Goal: Book appointment/travel/reservation

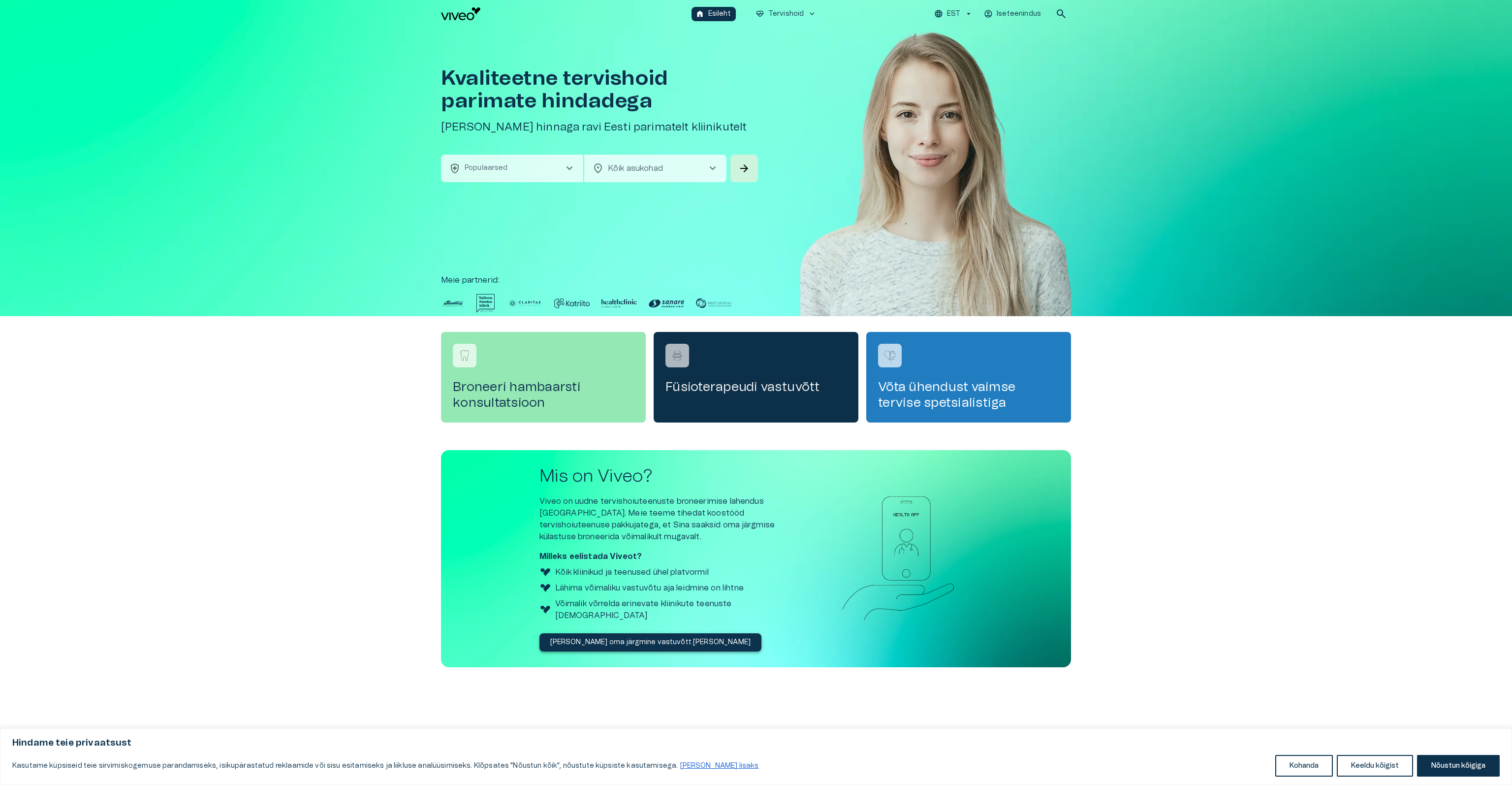
click at [731, 373] on div "Füsioterapeudi vastuvõtt" at bounding box center [756, 377] width 205 height 90
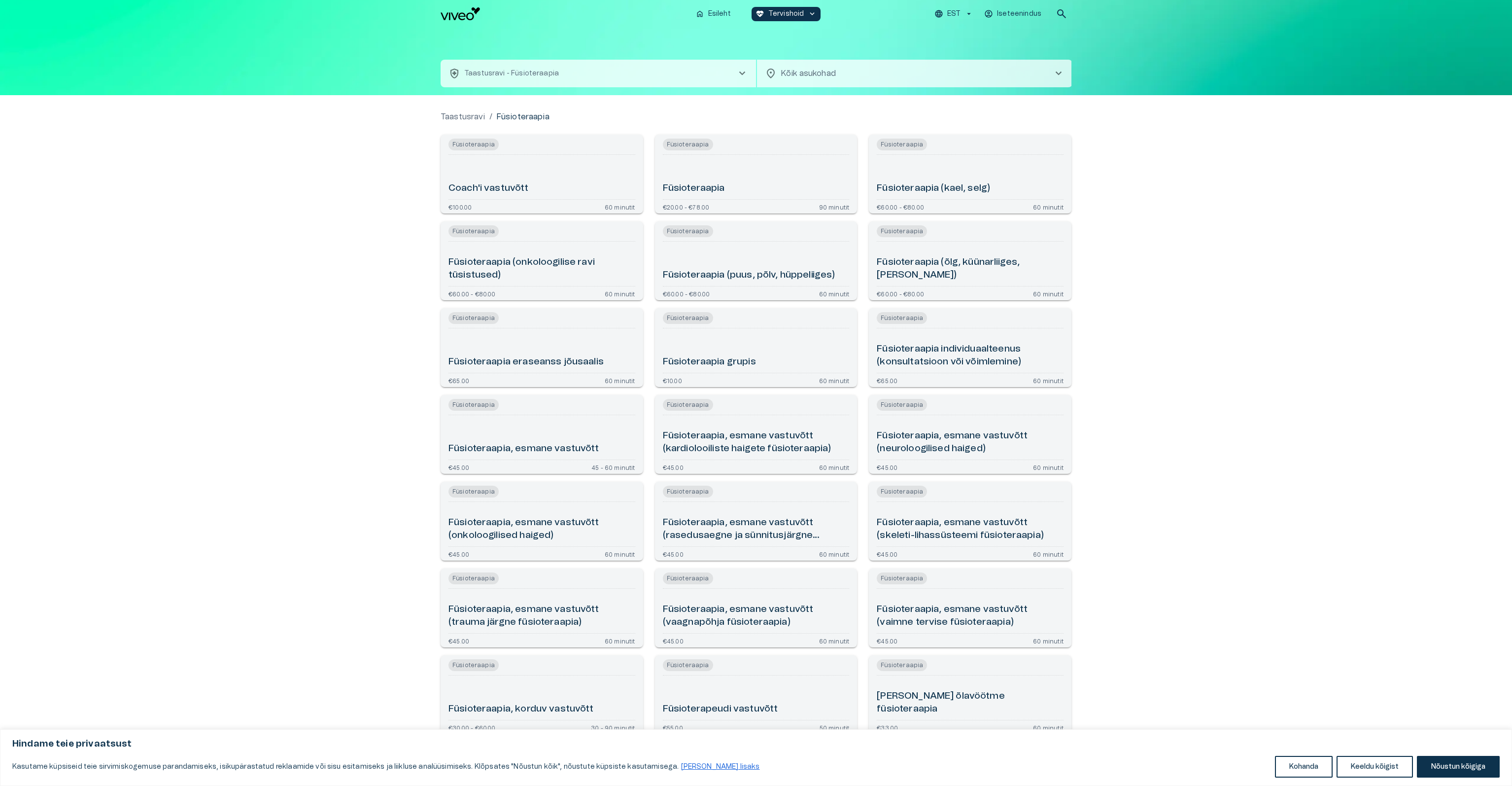
click at [705, 182] on h6 "Füsioteraapia" at bounding box center [694, 188] width 62 height 14
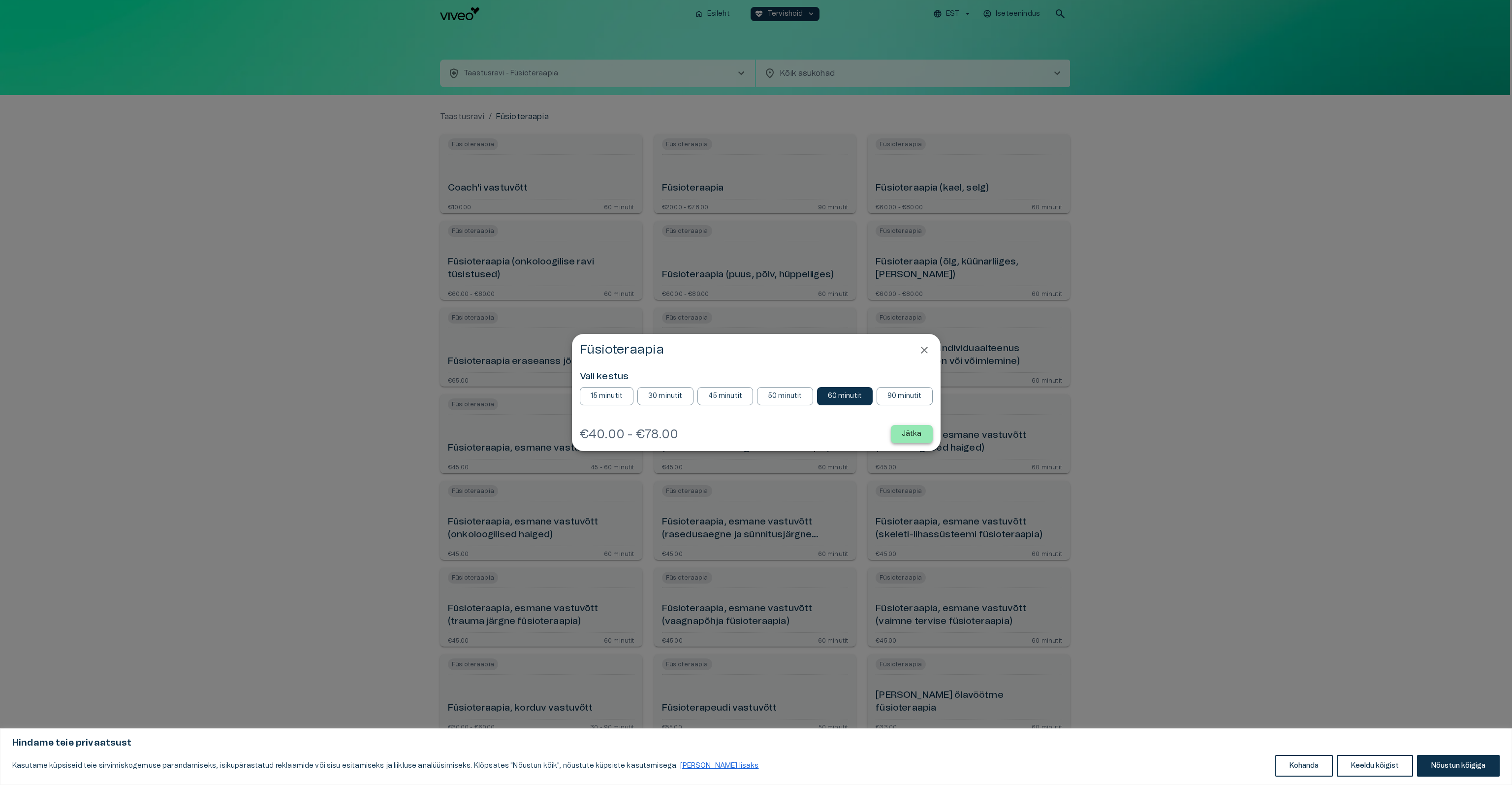
click at [916, 433] on p "Jätka" at bounding box center [912, 434] width 20 height 11
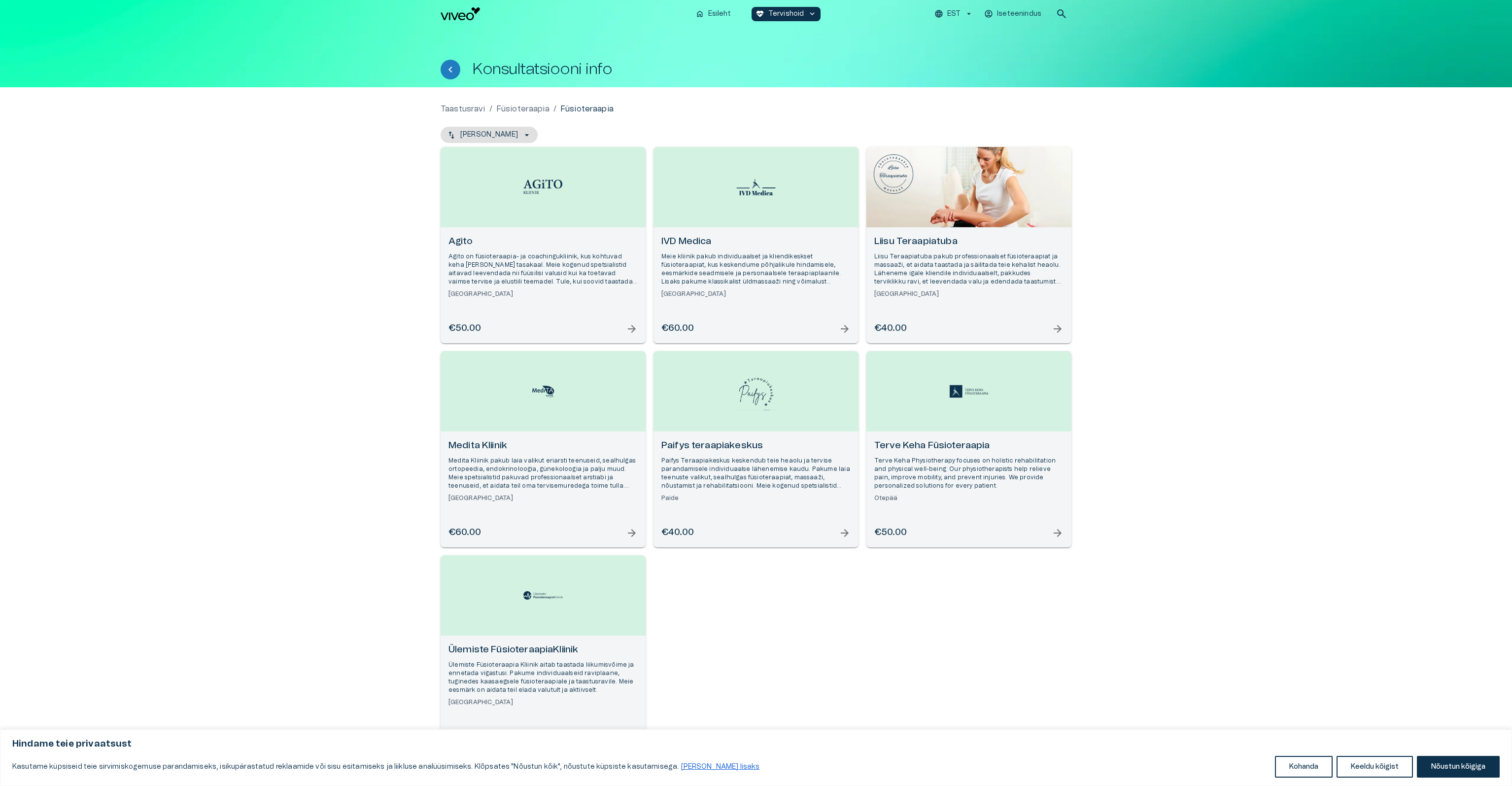
click at [546, 647] on h6 "Ülemiste FüsioteraapiaKliinik" at bounding box center [543, 650] width 189 height 14
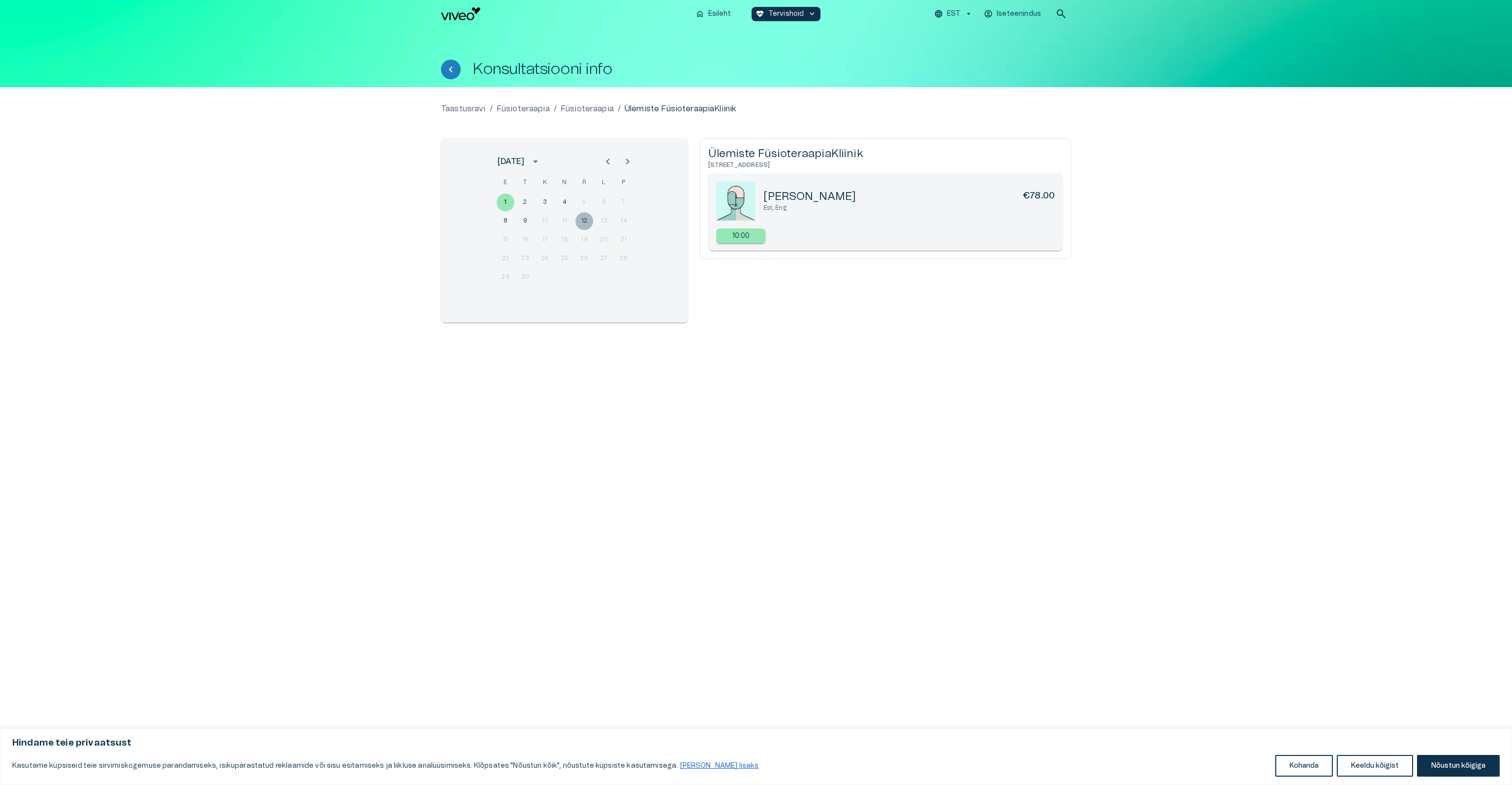
click at [586, 220] on button "12" at bounding box center [584, 221] width 18 height 18
click at [527, 221] on button "9" at bounding box center [525, 221] width 18 height 18
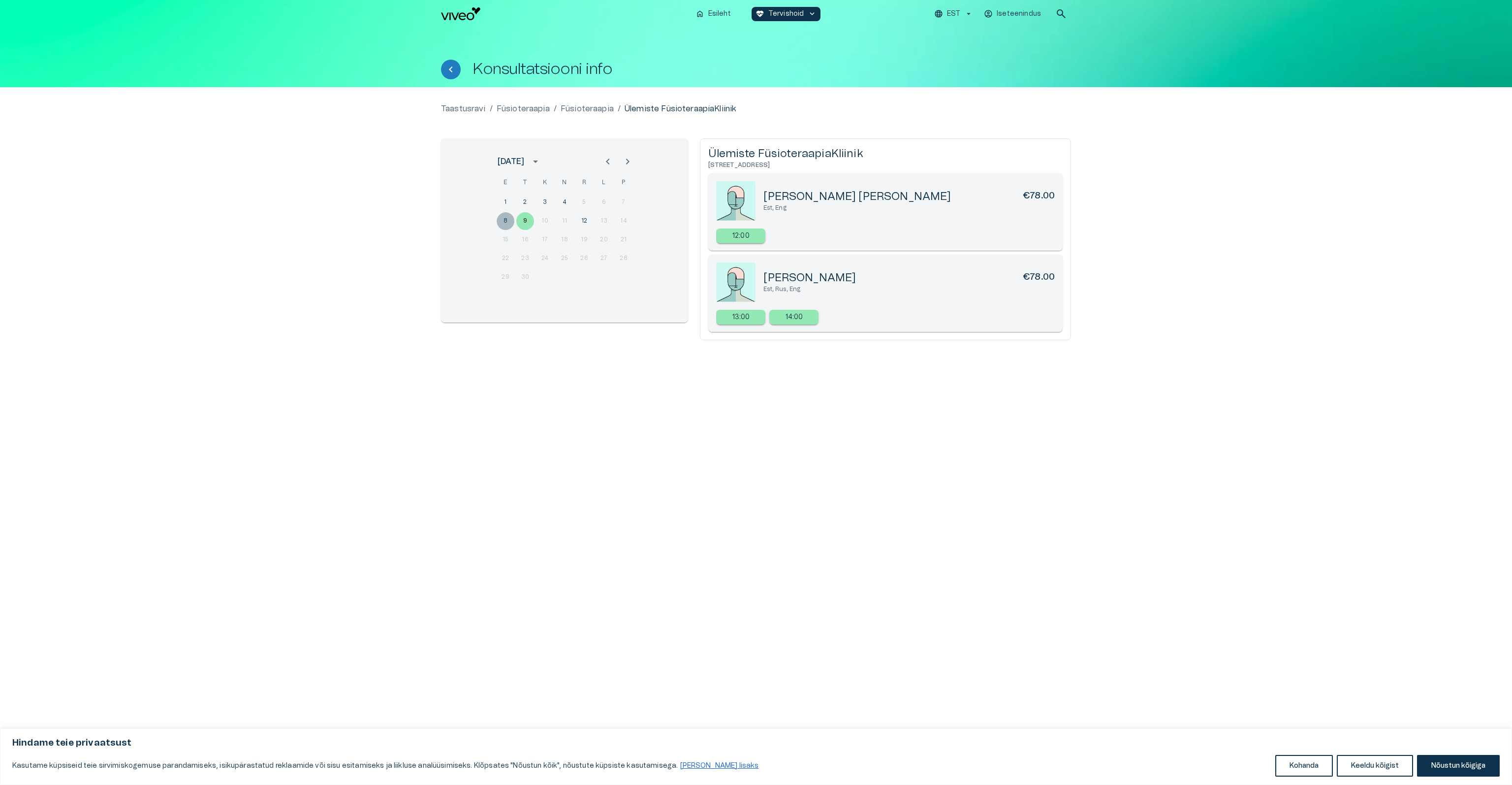
click at [502, 221] on button "8" at bounding box center [505, 221] width 18 height 18
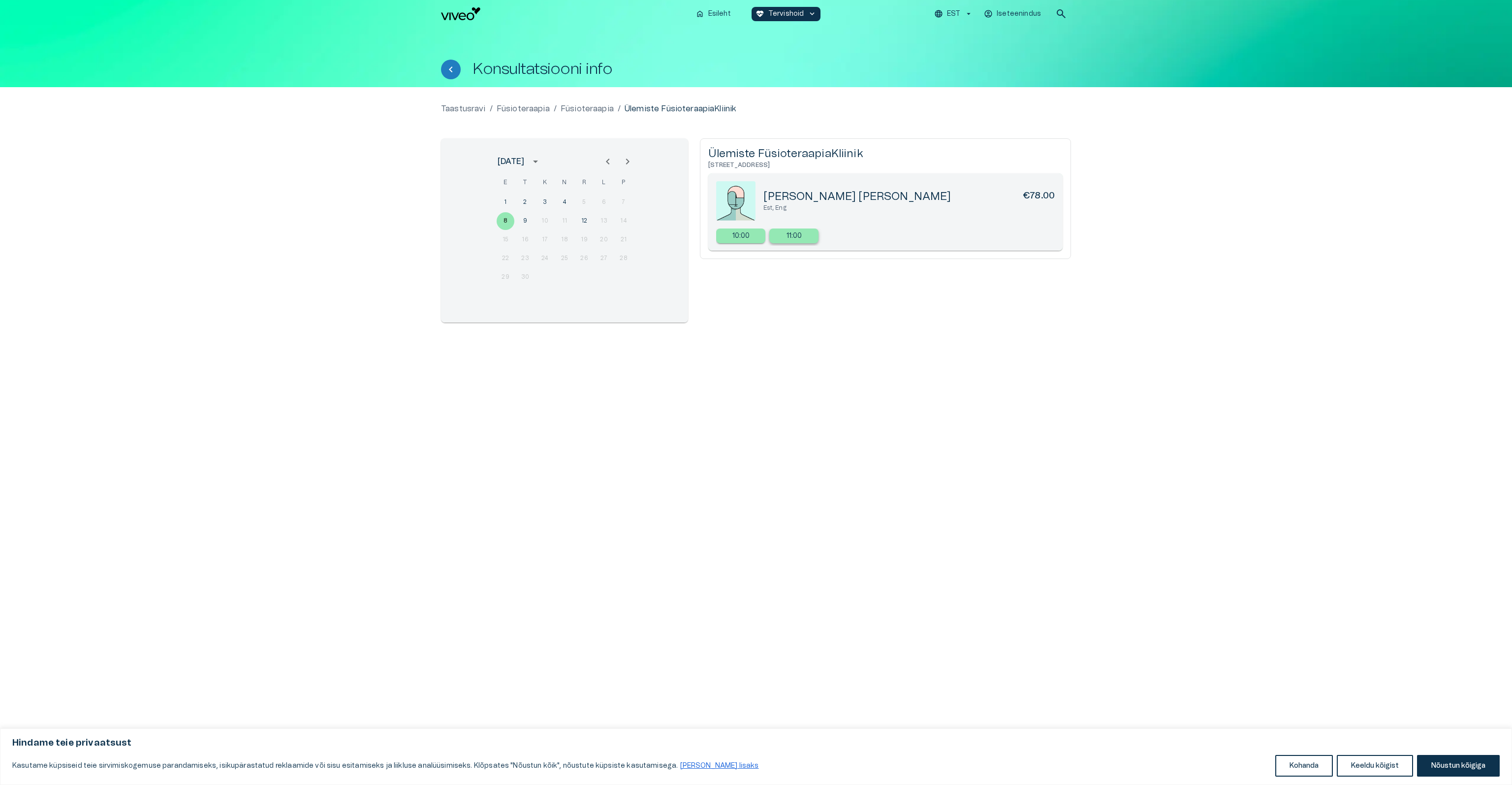
click at [798, 235] on p "11:00" at bounding box center [794, 236] width 16 height 11
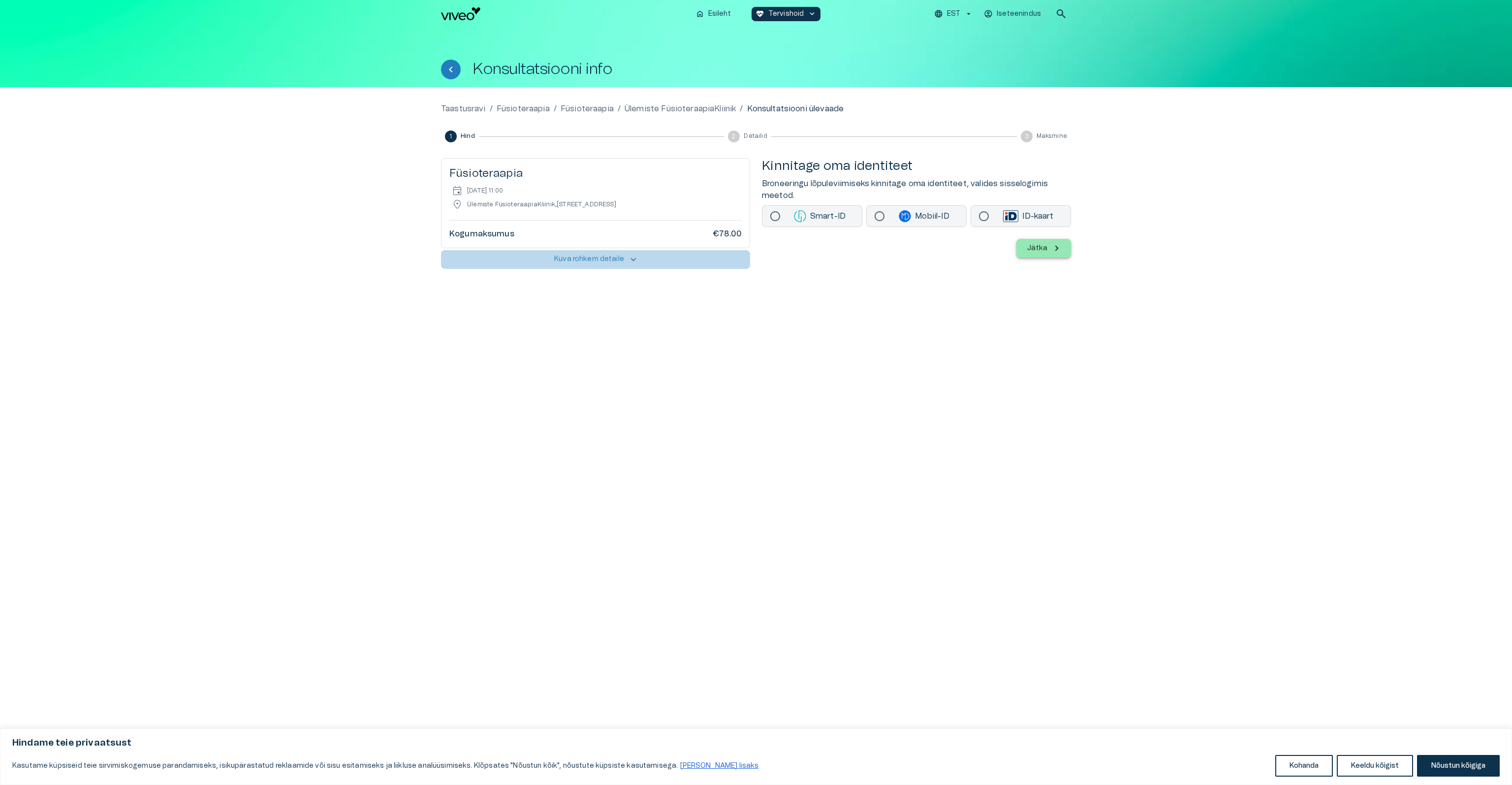
click at [632, 260] on span "keyboard_arrow_up" at bounding box center [633, 260] width 11 height 11
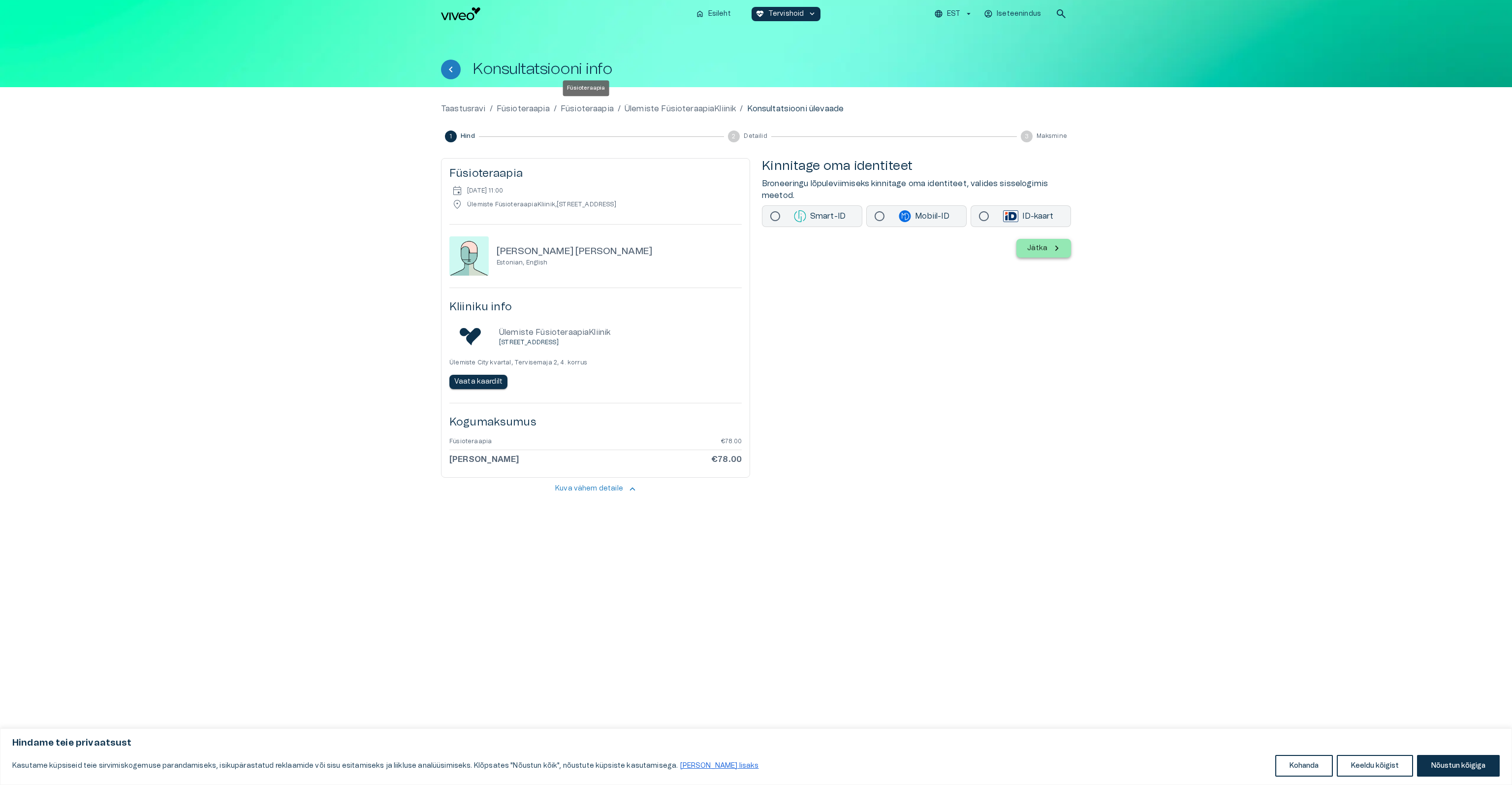
click at [585, 111] on p "Füsioteraapia" at bounding box center [587, 109] width 53 height 12
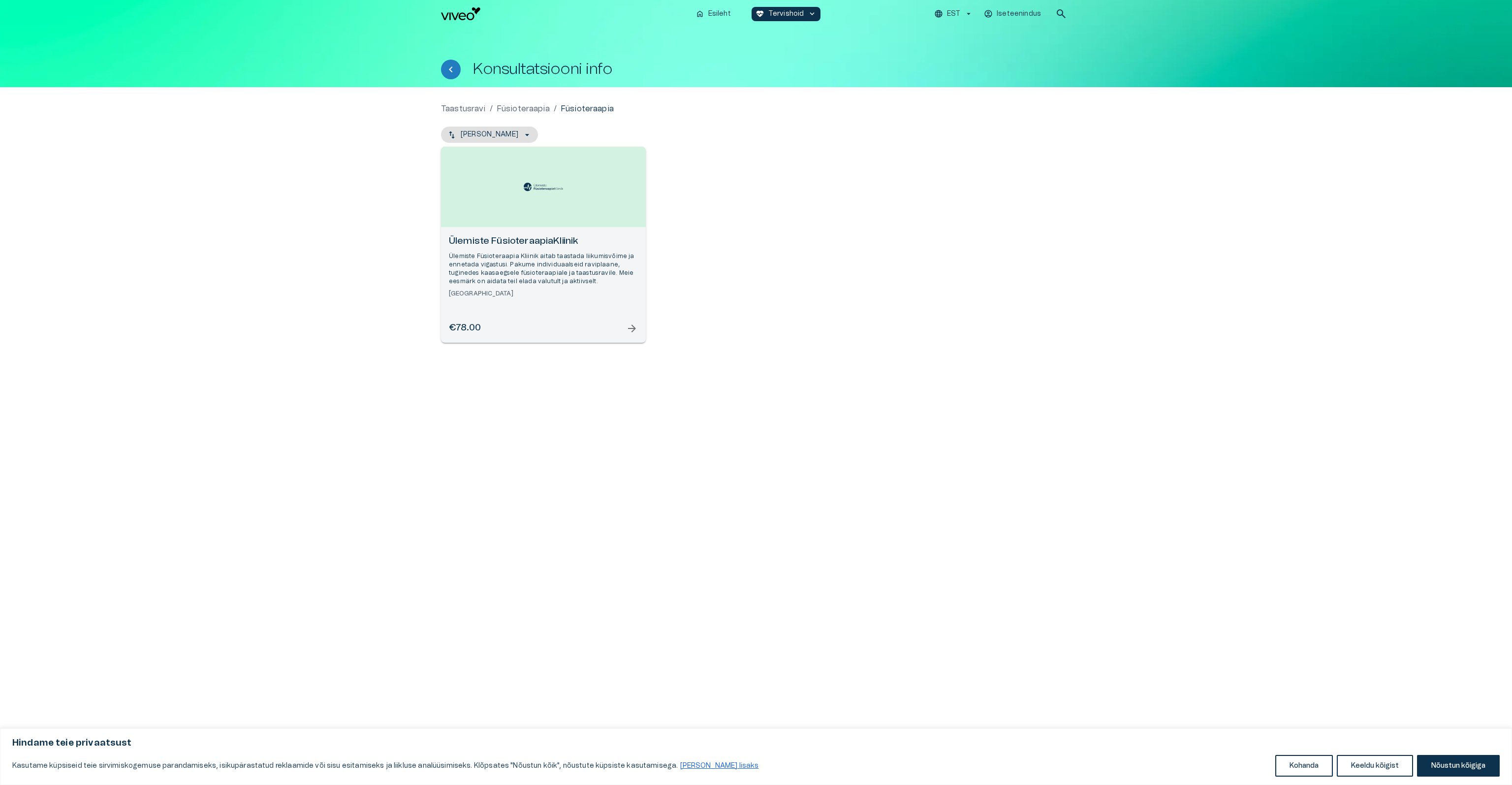
click at [463, 108] on p "Taastusravi" at bounding box center [463, 109] width 45 height 12
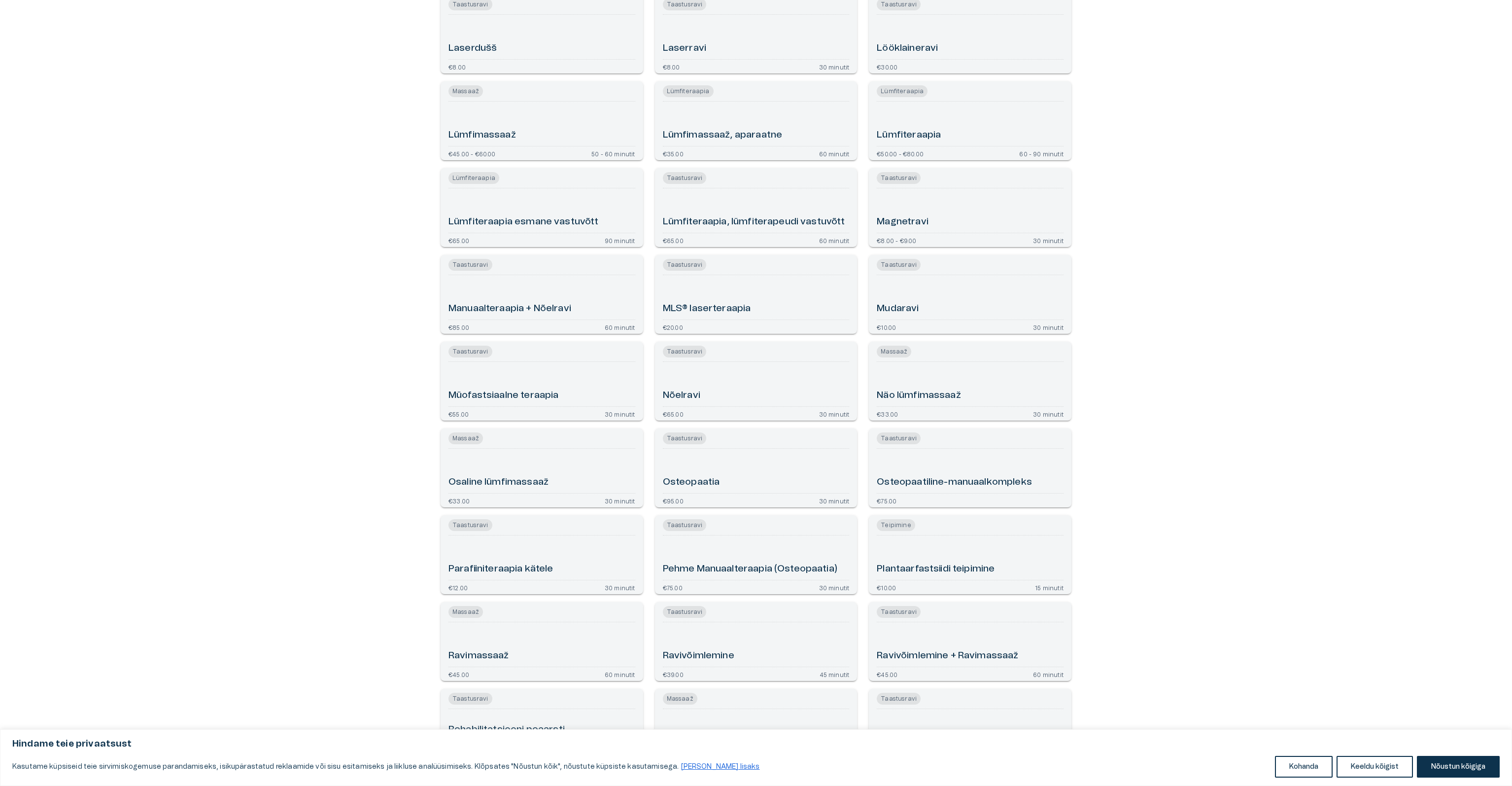
scroll to position [1627, 0]
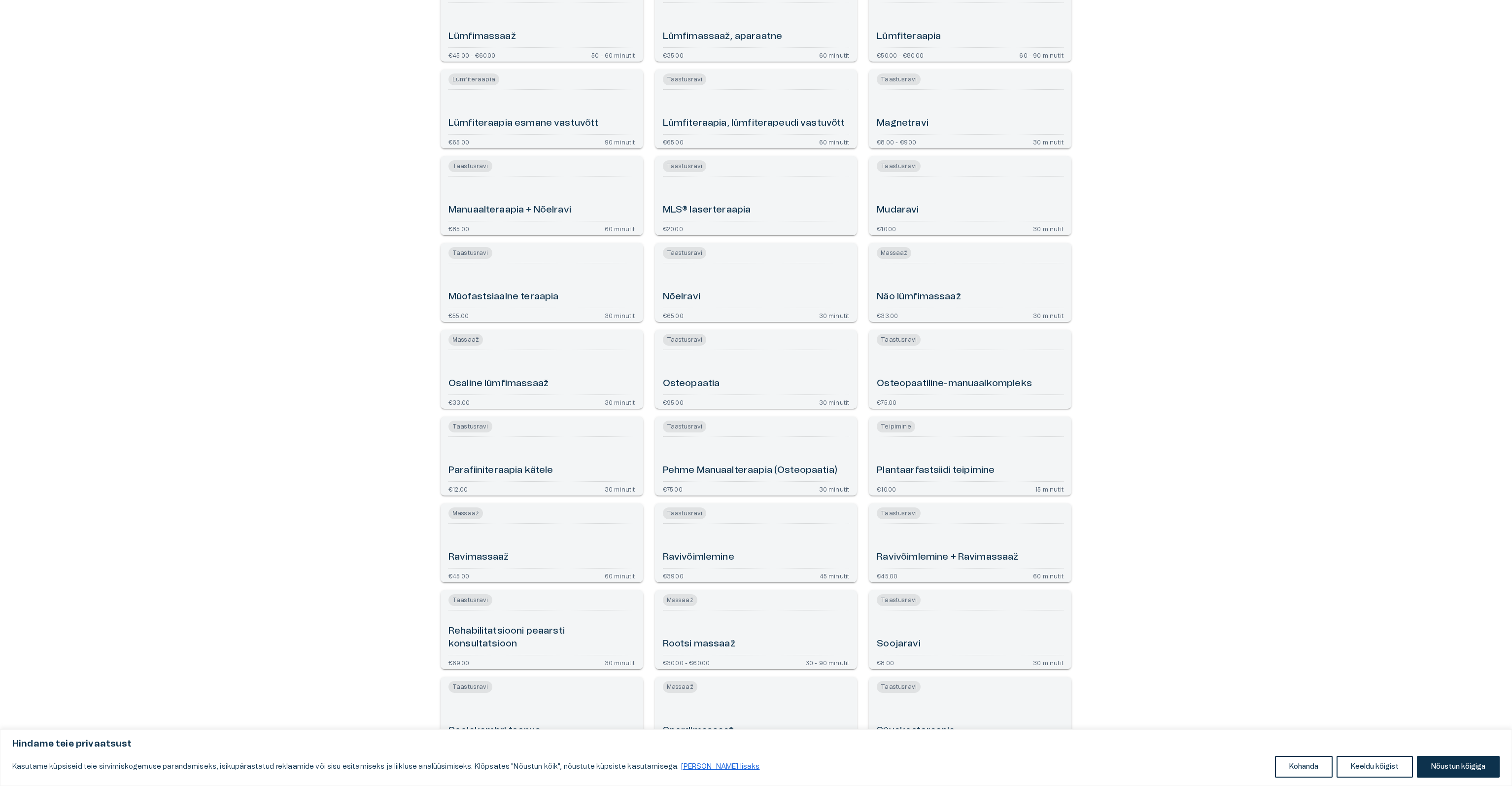
click at [906, 469] on h6 "Plantaarfastsiidi teipimine" at bounding box center [936, 470] width 118 height 14
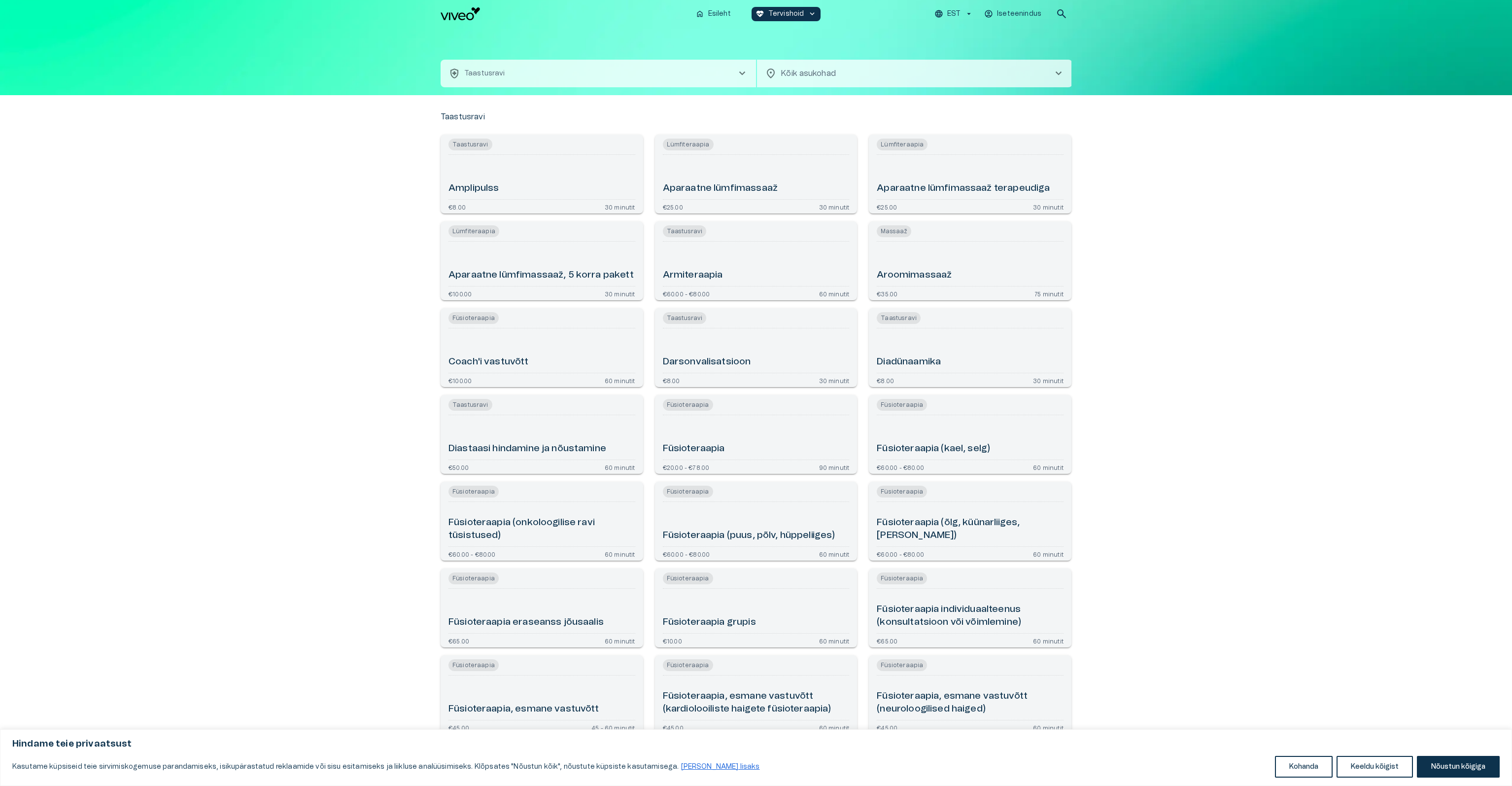
click at [463, 115] on p "Taastusravi" at bounding box center [463, 117] width 45 height 12
click at [458, 17] on img "Navigate to homepage" at bounding box center [460, 14] width 39 height 13
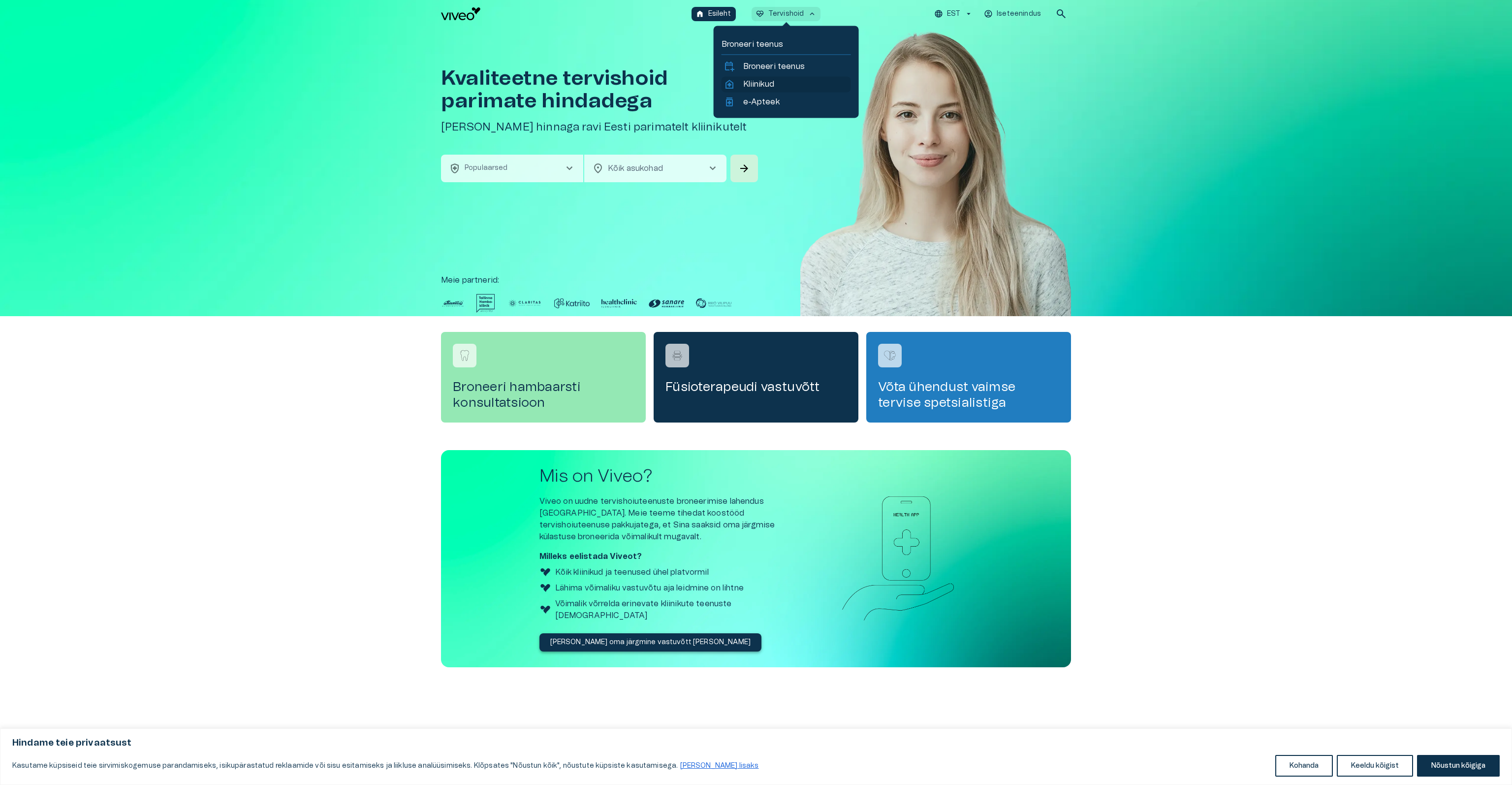
click at [761, 84] on p "Kliinikud" at bounding box center [758, 84] width 31 height 12
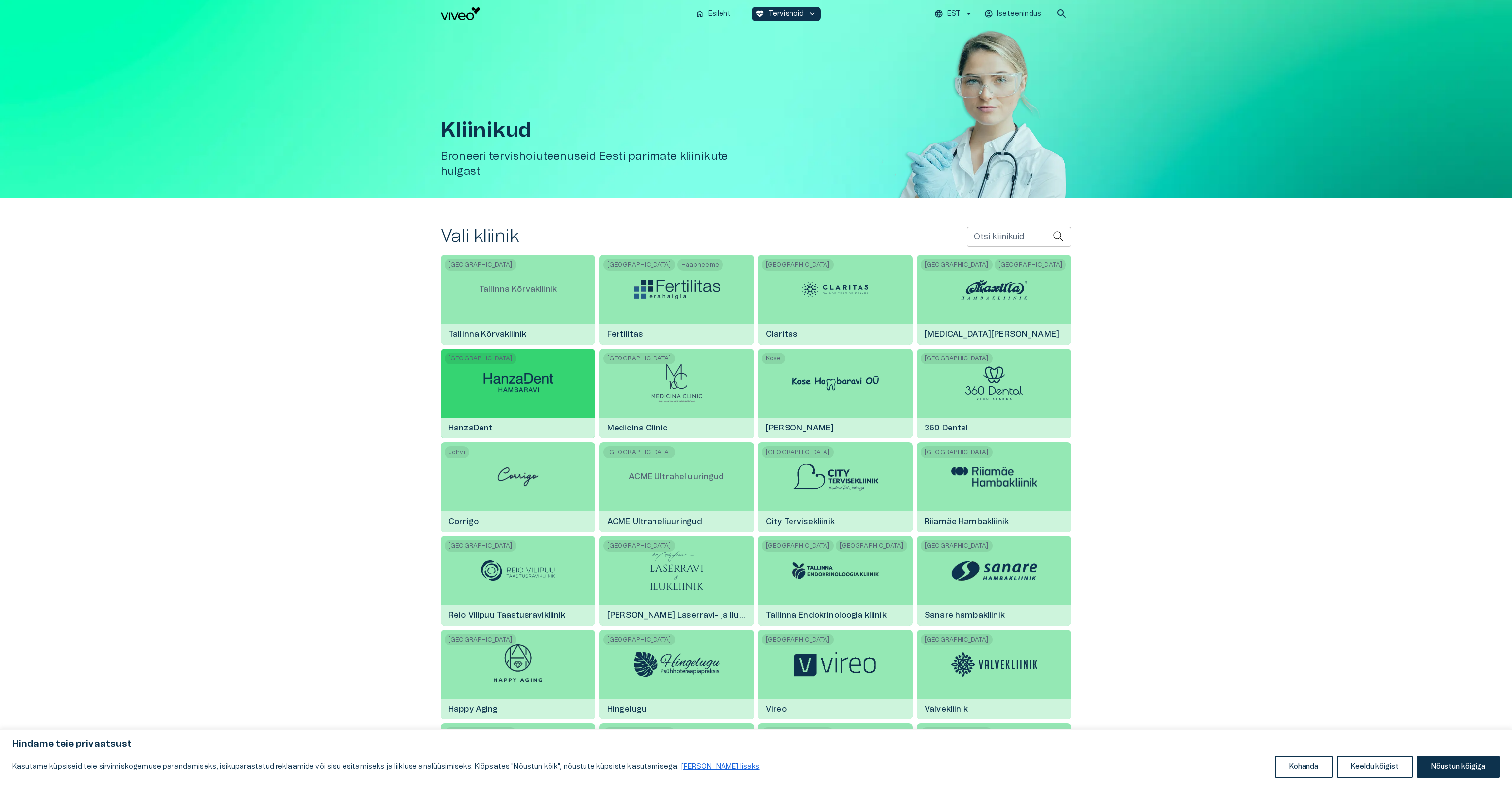
click at [535, 381] on img at bounding box center [518, 383] width 86 height 27
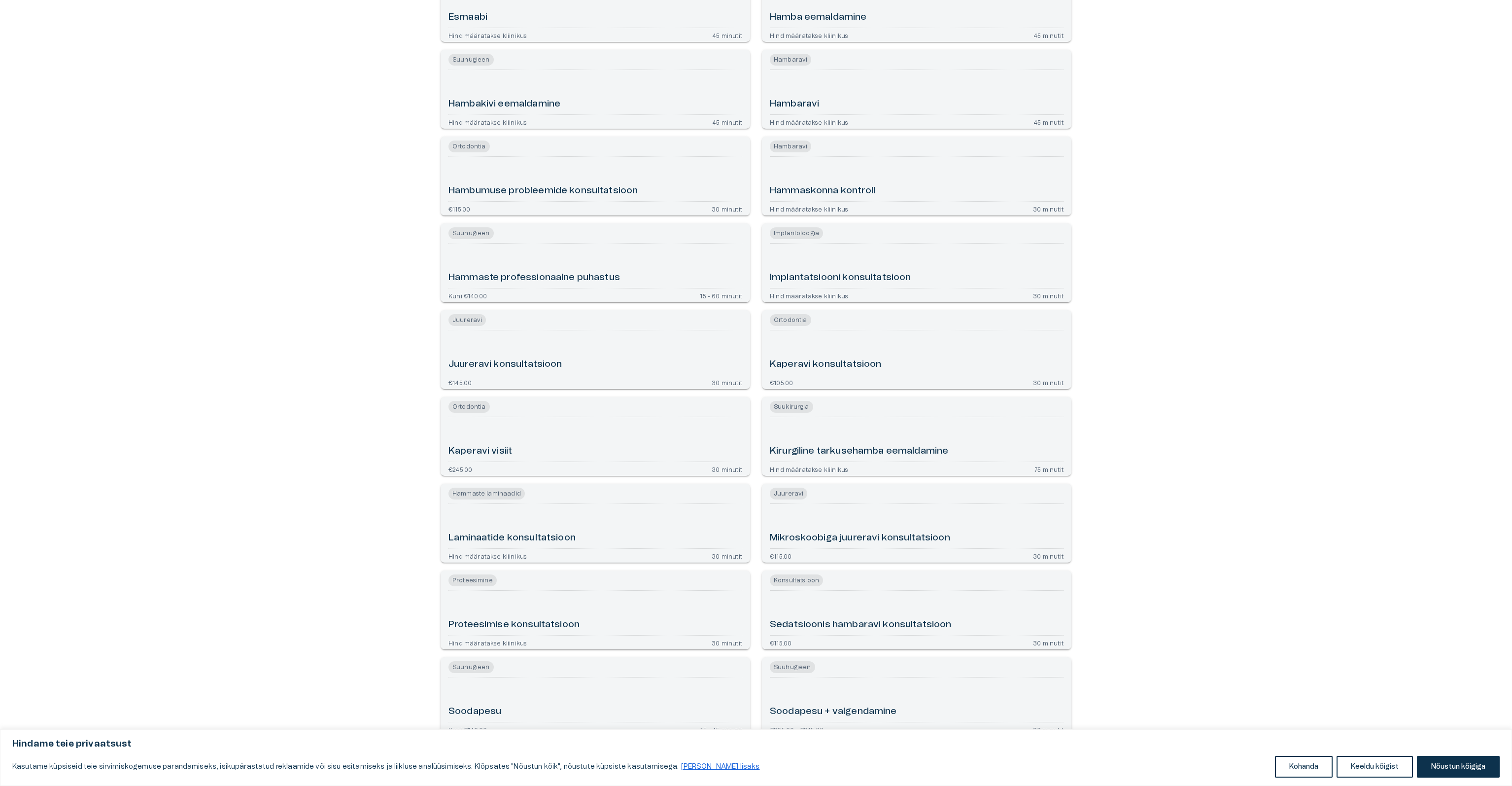
scroll to position [621, 0]
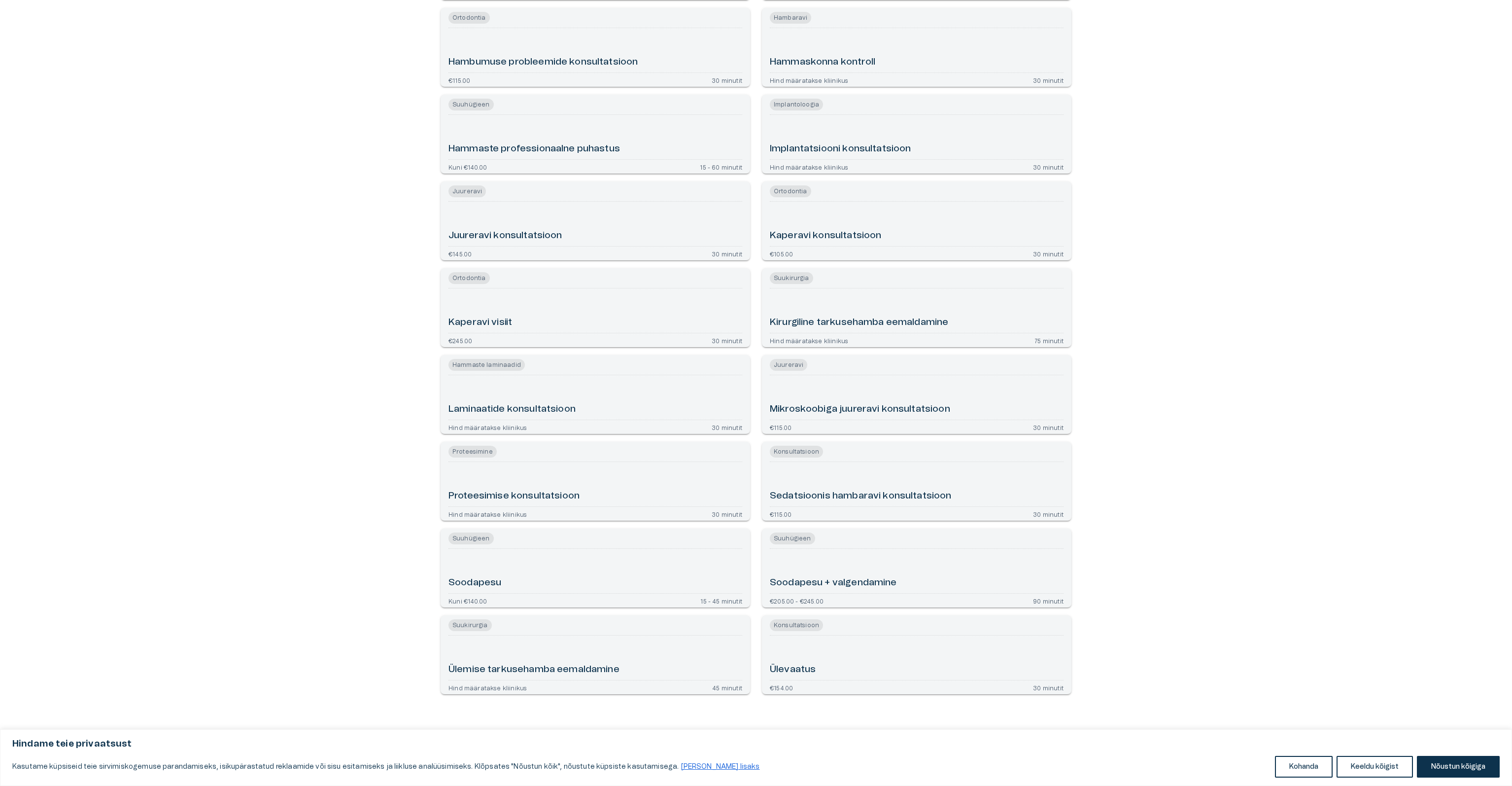
click at [793, 365] on span "Juureravi" at bounding box center [789, 364] width 38 height 12
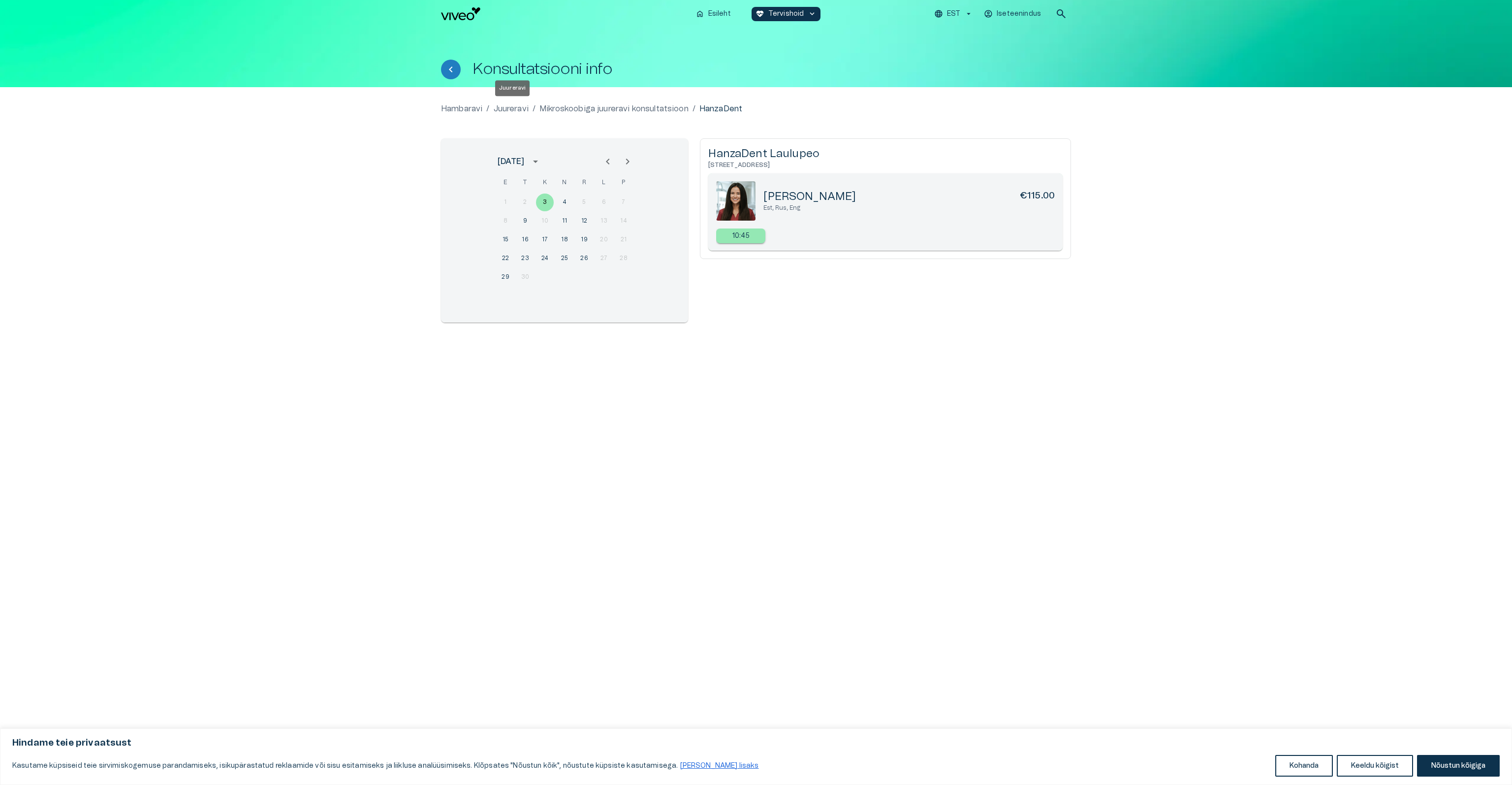
click at [517, 108] on p "Juureravi" at bounding box center [511, 109] width 35 height 12
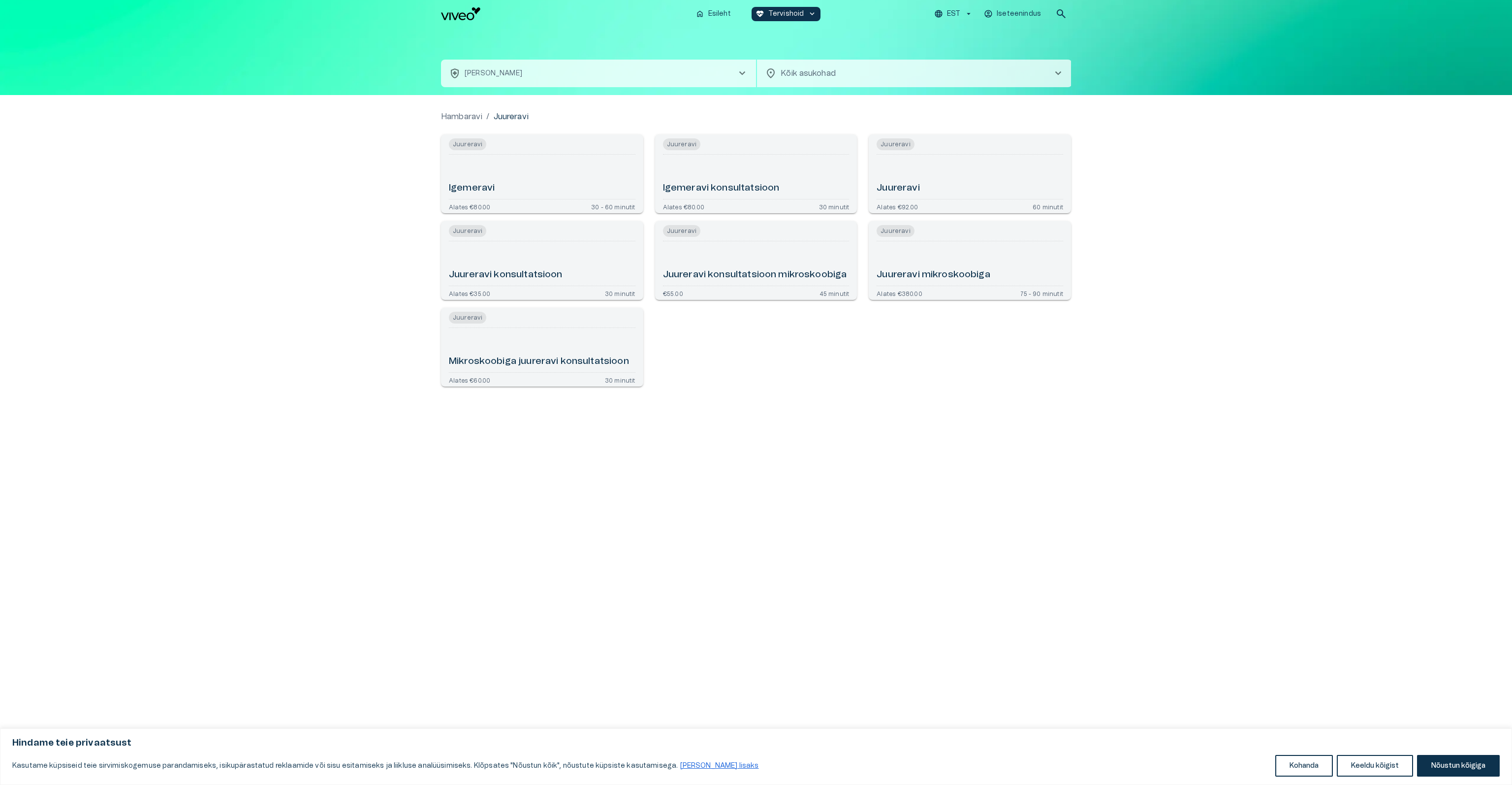
click at [528, 80] on button "health_and_safety Hambaravi - Juureravi chevron_right" at bounding box center [598, 73] width 315 height 28
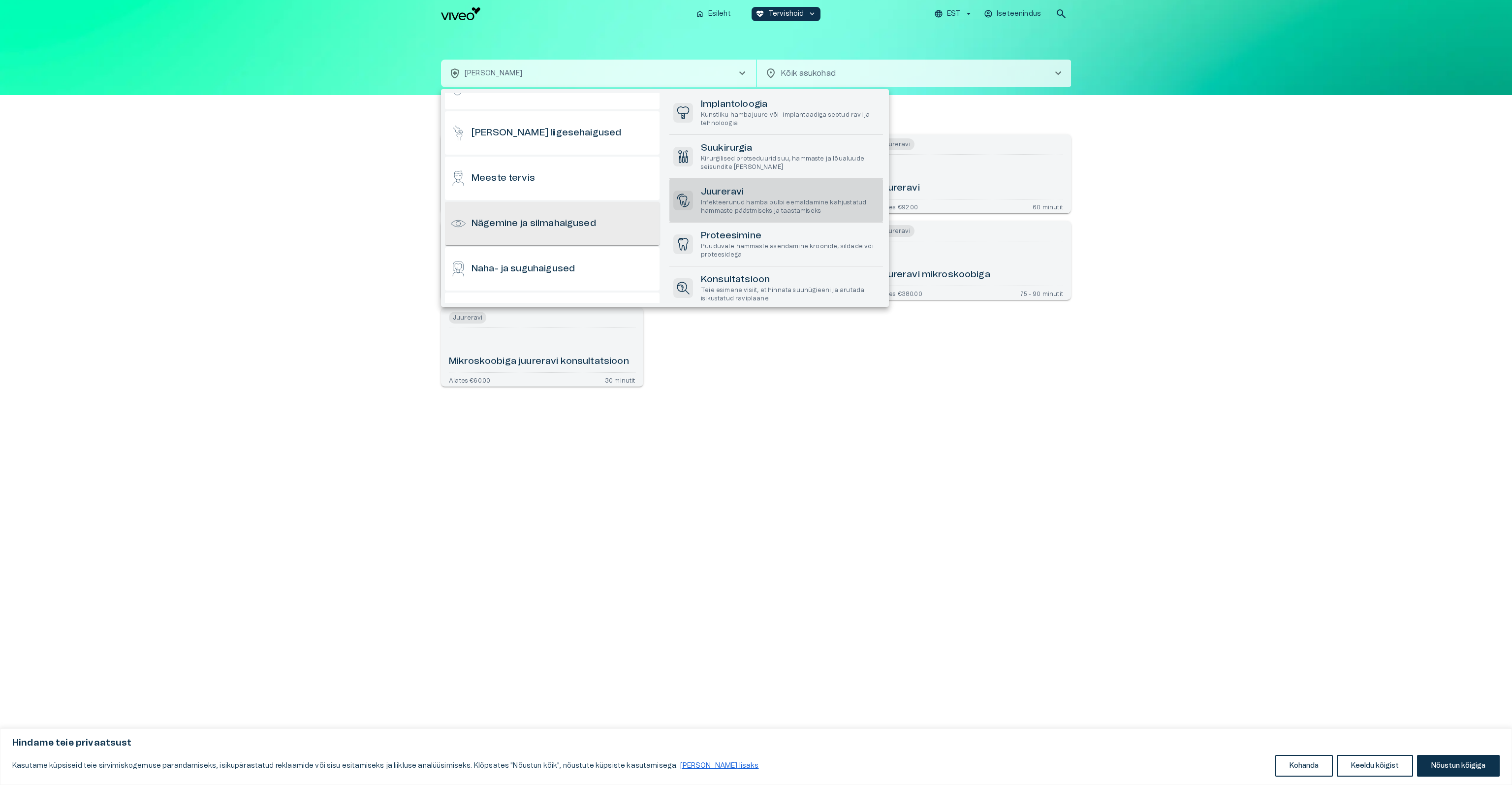
scroll to position [447, 0]
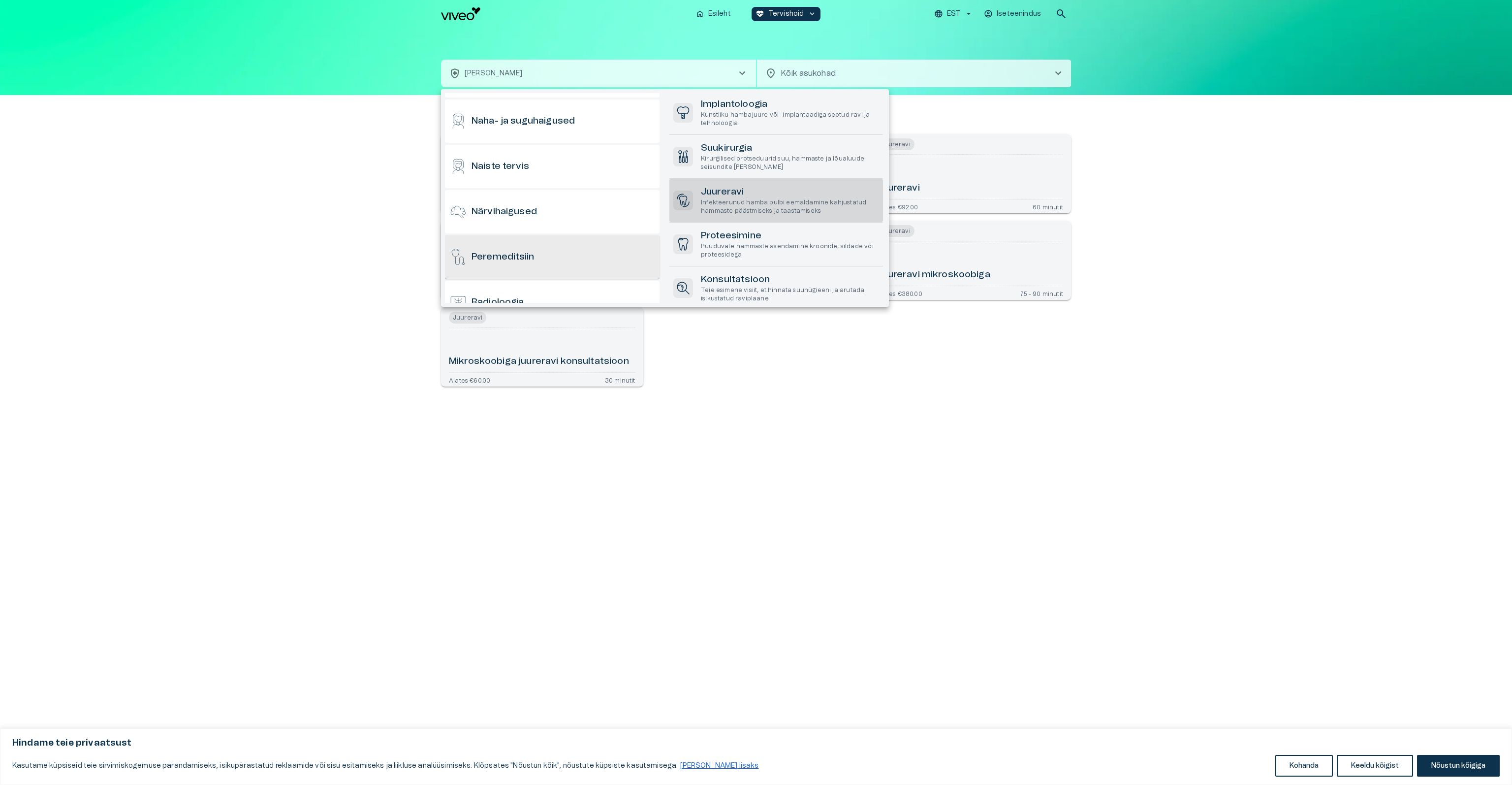
click at [536, 251] on div "Peremeditsiin" at bounding box center [552, 257] width 215 height 43
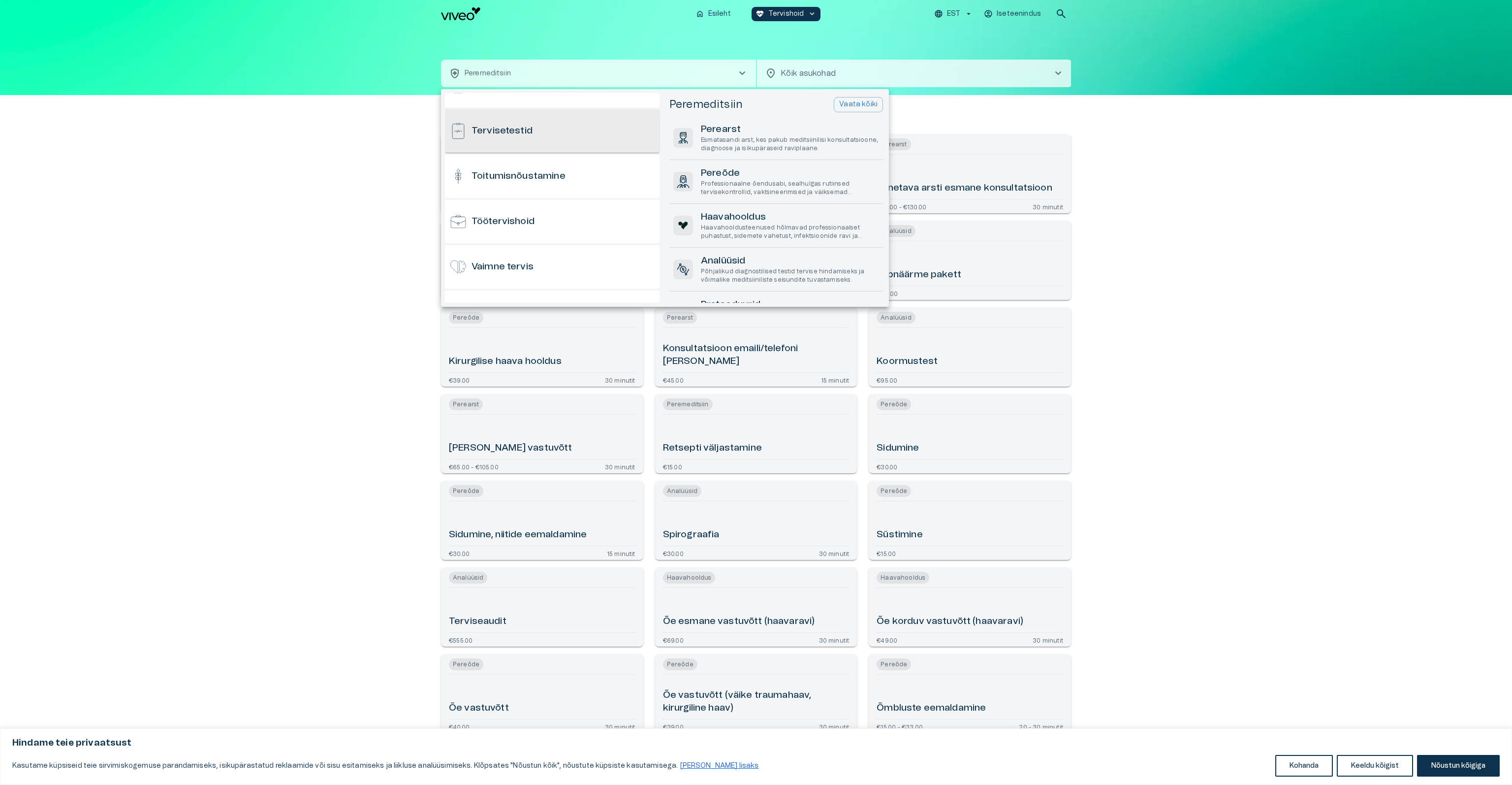
scroll to position [969, 0]
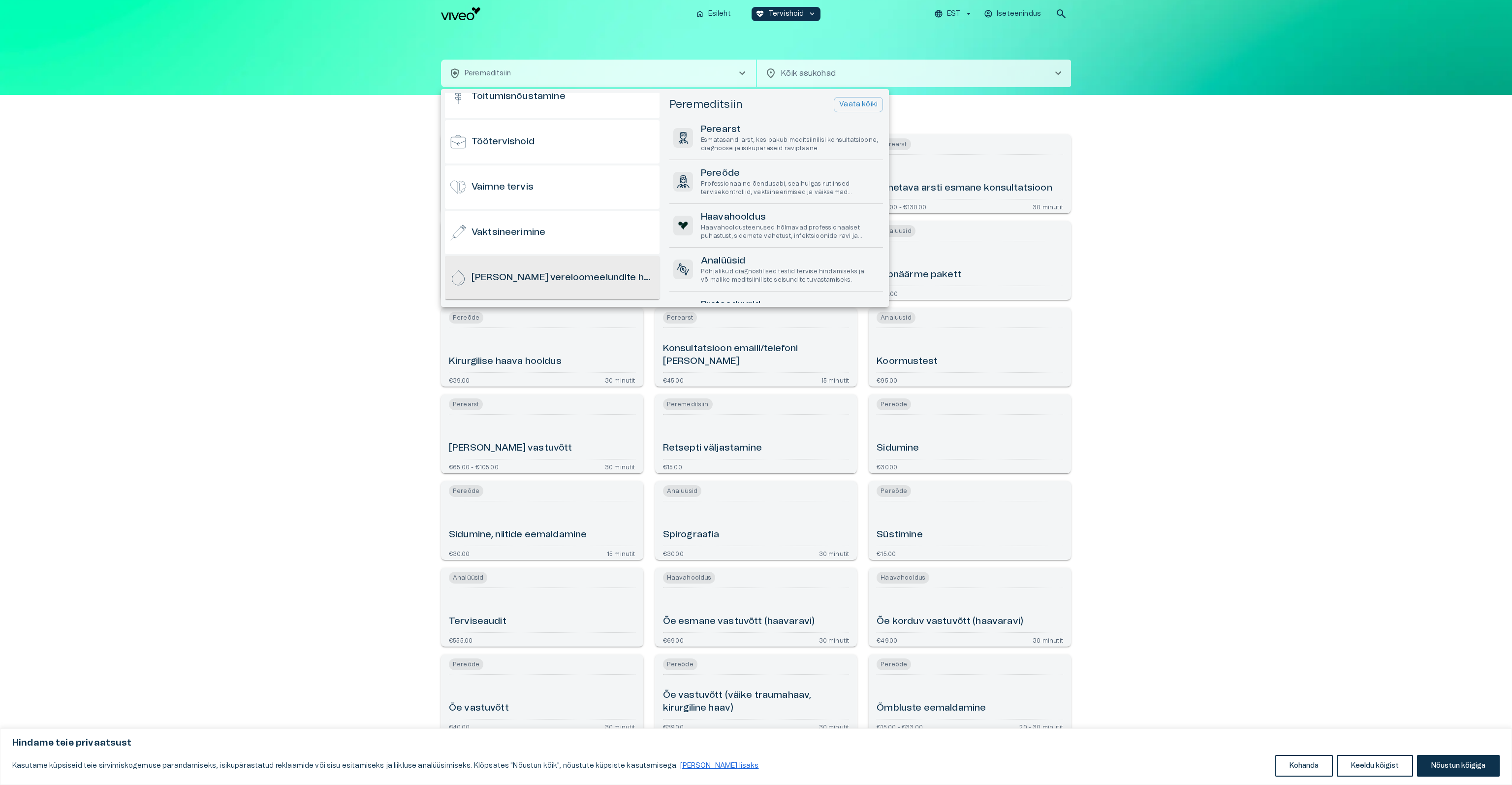
click at [530, 276] on h6 "[PERSON_NAME] vereloomeelundite haigused" at bounding box center [563, 278] width 184 height 14
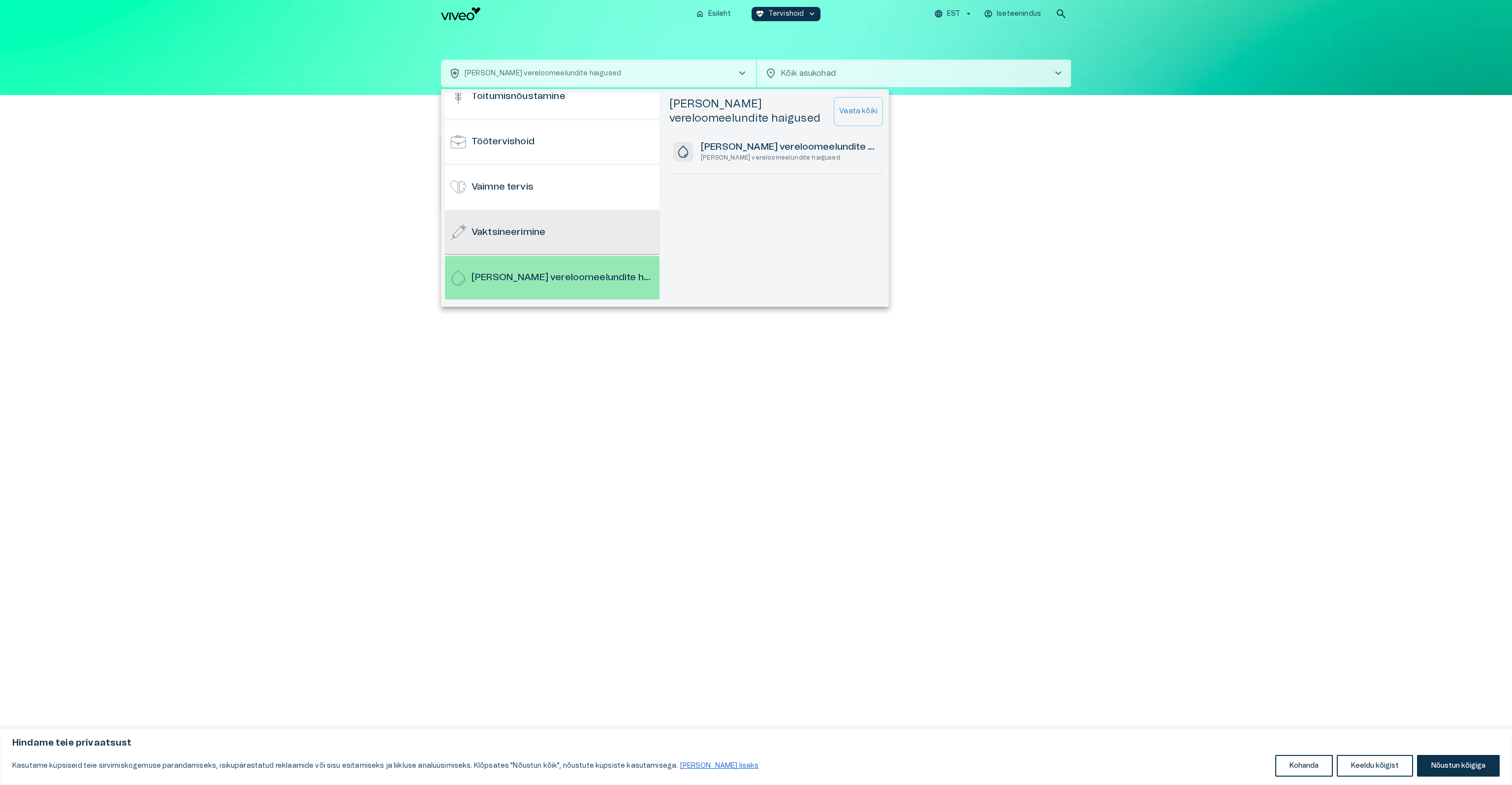
click at [538, 235] on h6 "Vaktsineerimine" at bounding box center [508, 233] width 74 height 14
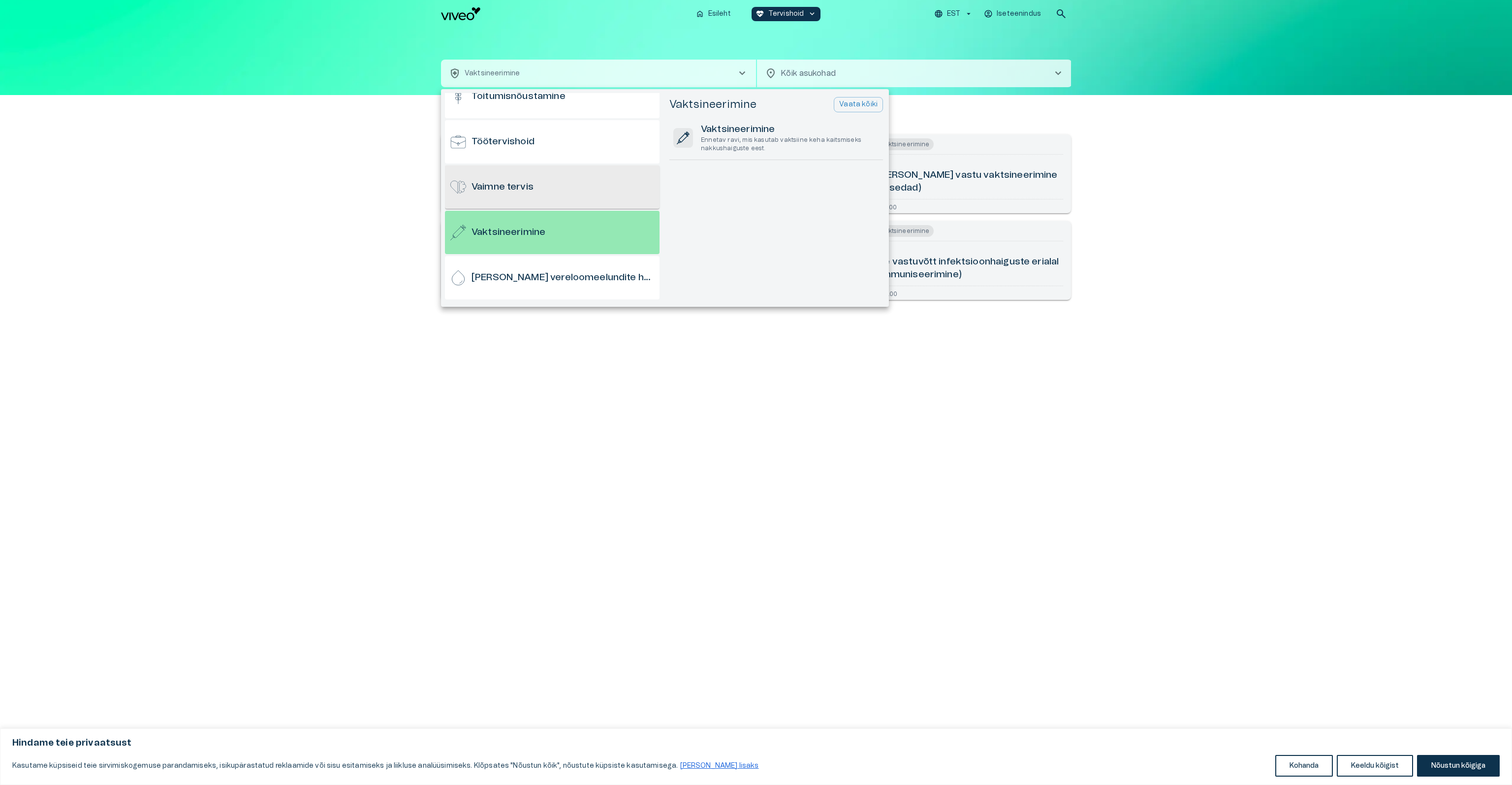
click at [529, 190] on h6 "Vaimne tervis" at bounding box center [502, 187] width 62 height 14
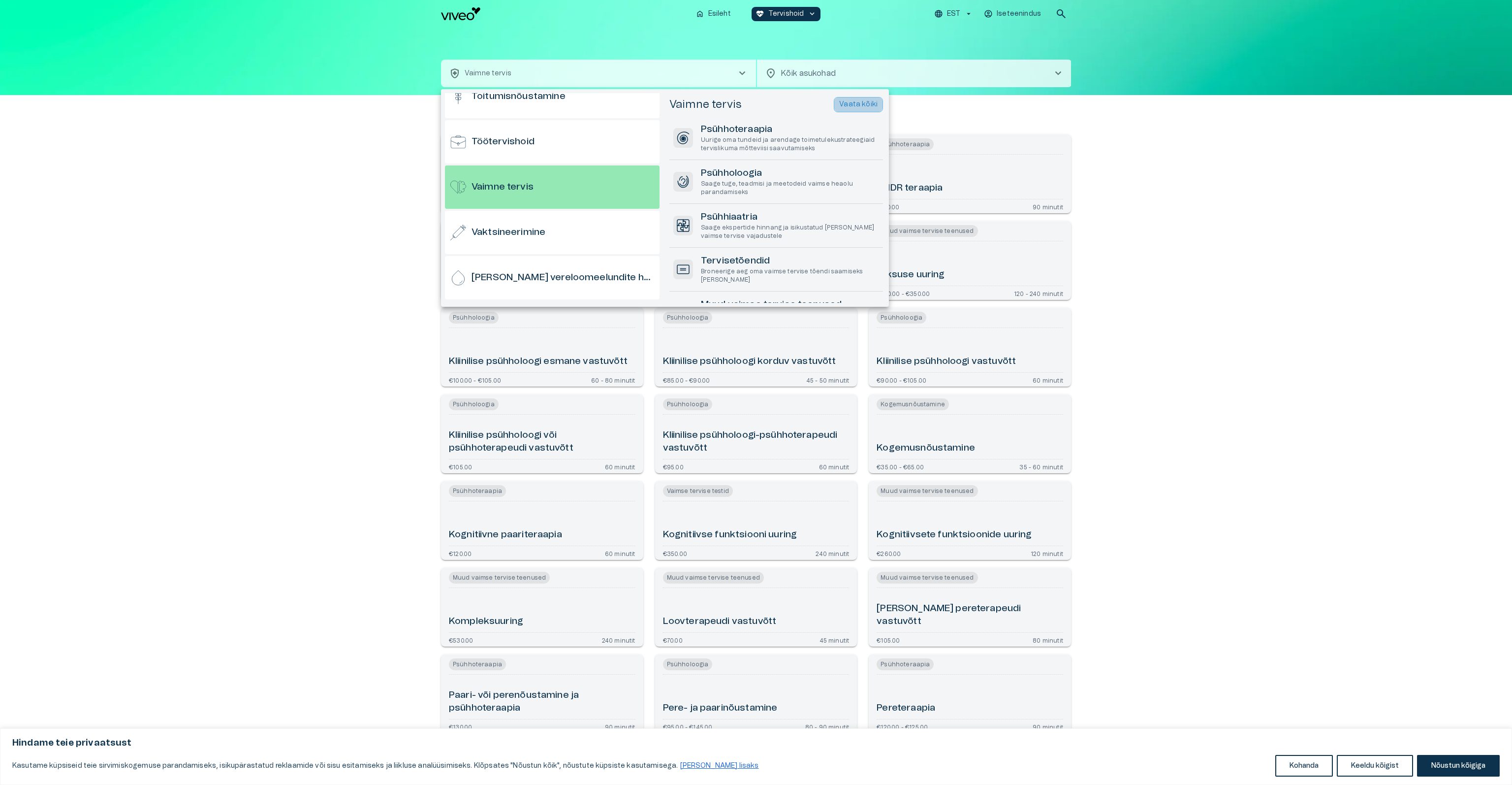
click at [849, 100] on p "Vaata kõiki" at bounding box center [858, 105] width 38 height 11
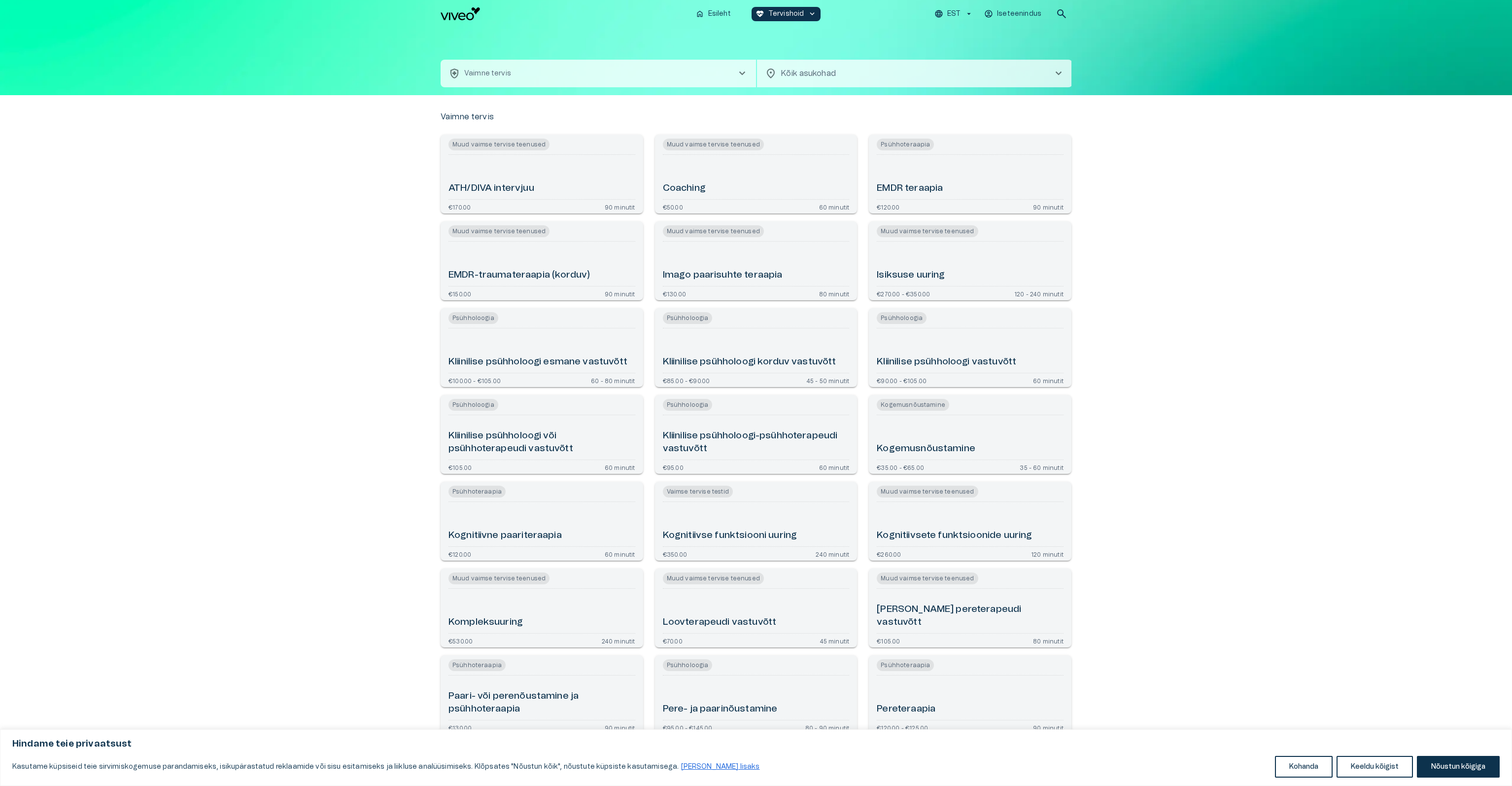
click at [613, 75] on button "health_and_safety Vaimne tervis chevron_right" at bounding box center [598, 73] width 316 height 28
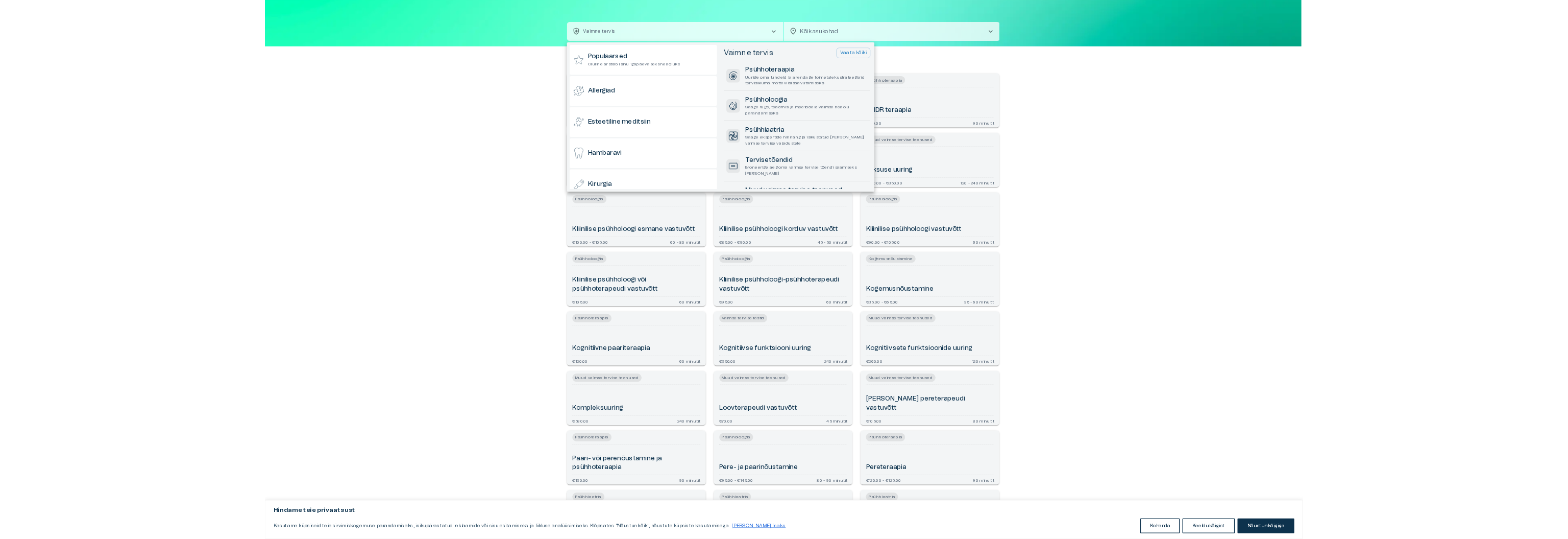
scroll to position [995, 0]
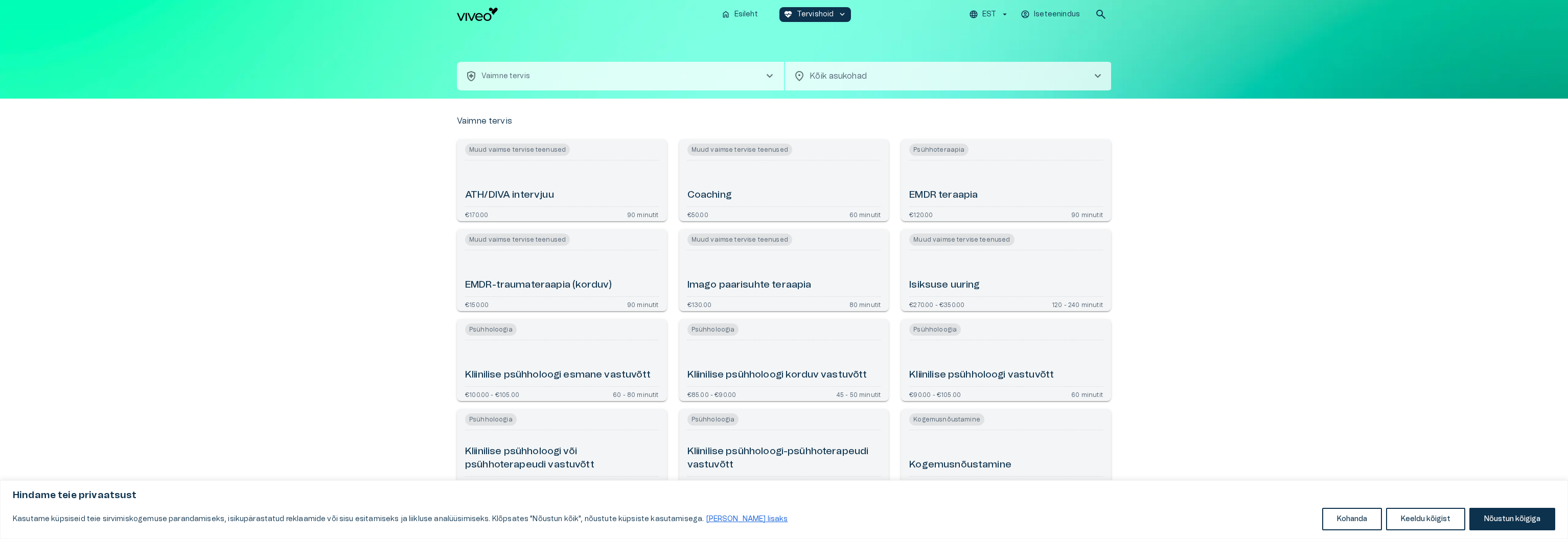
click at [510, 71] on p "Vaimne tervis" at bounding box center [506, 77] width 49 height 11
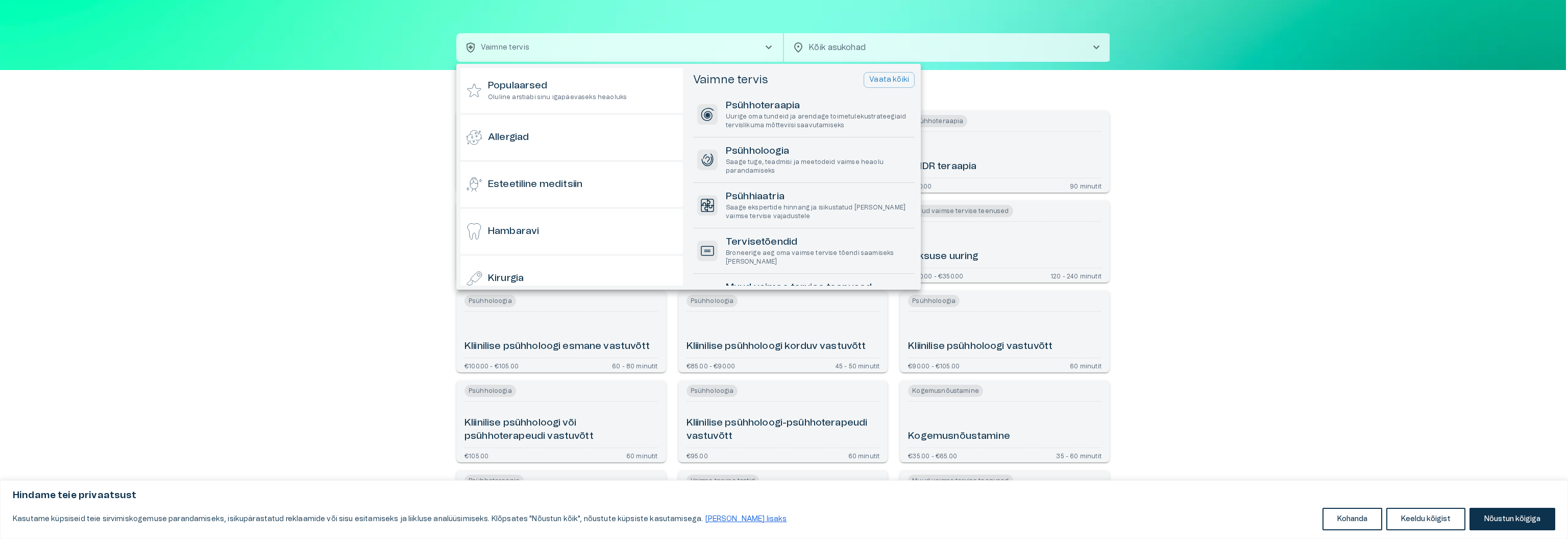
scroll to position [995, 0]
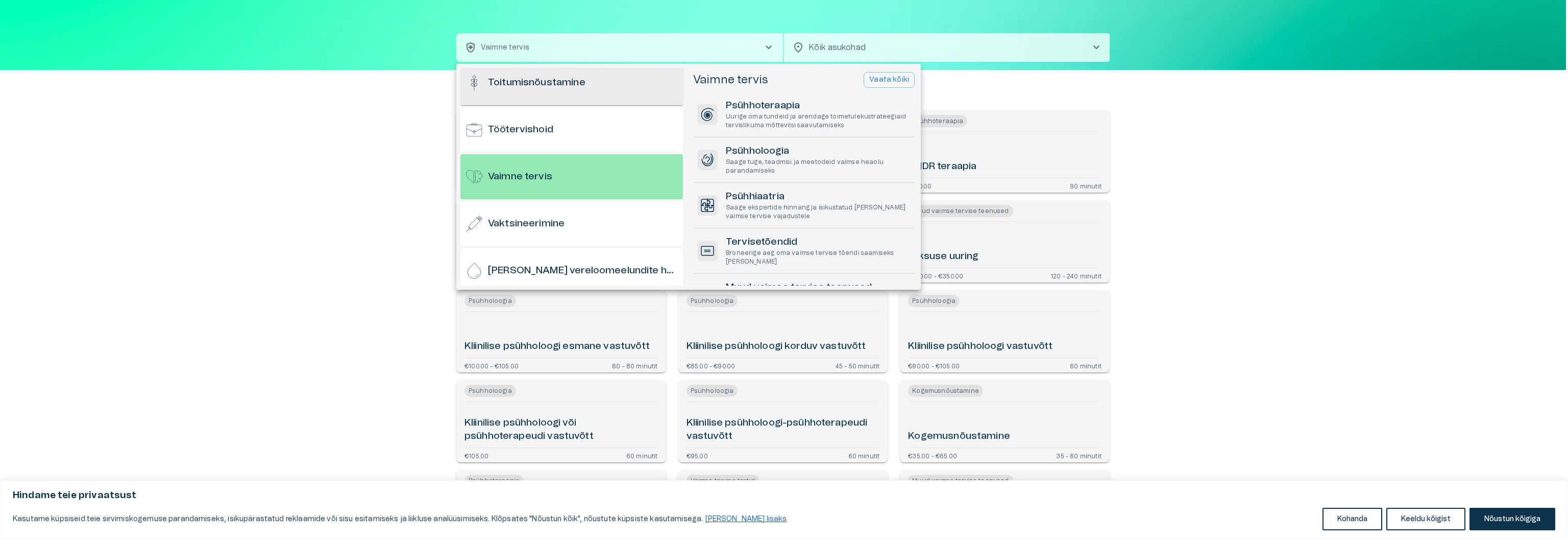
click at [518, 78] on h6 "Toitumisnõustamine" at bounding box center [537, 83] width 97 height 14
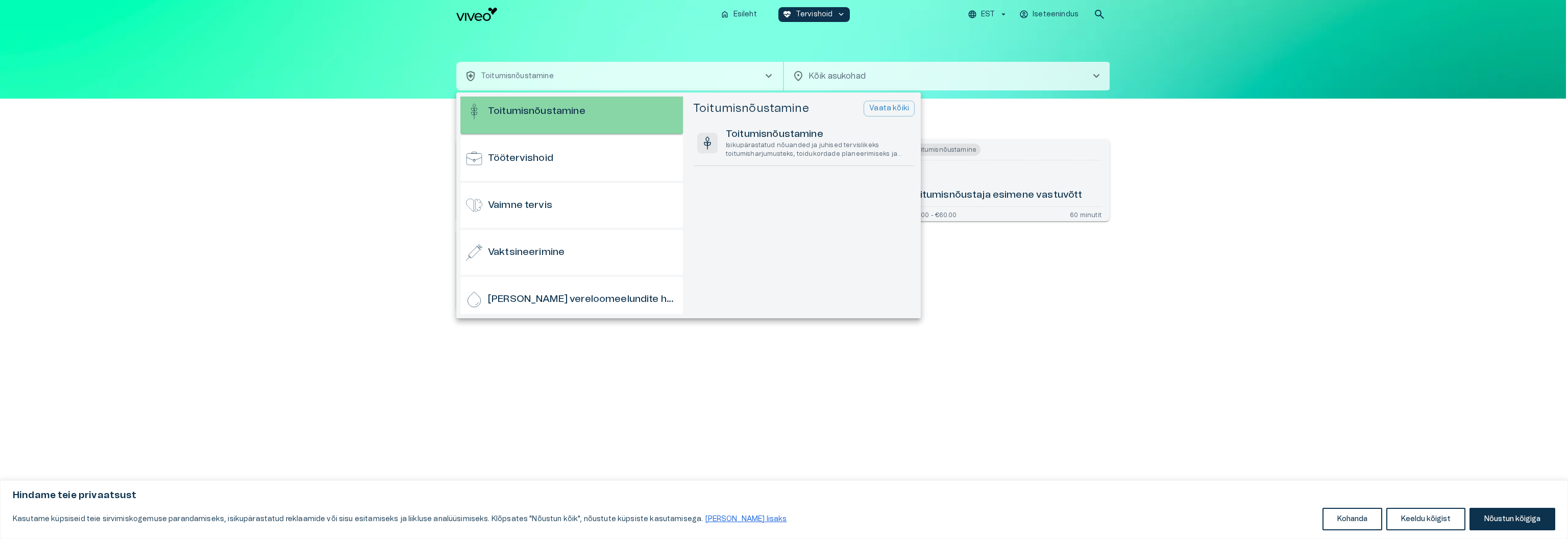
click at [530, 111] on h6 "Toitumisnõustamine" at bounding box center [537, 111] width 97 height 14
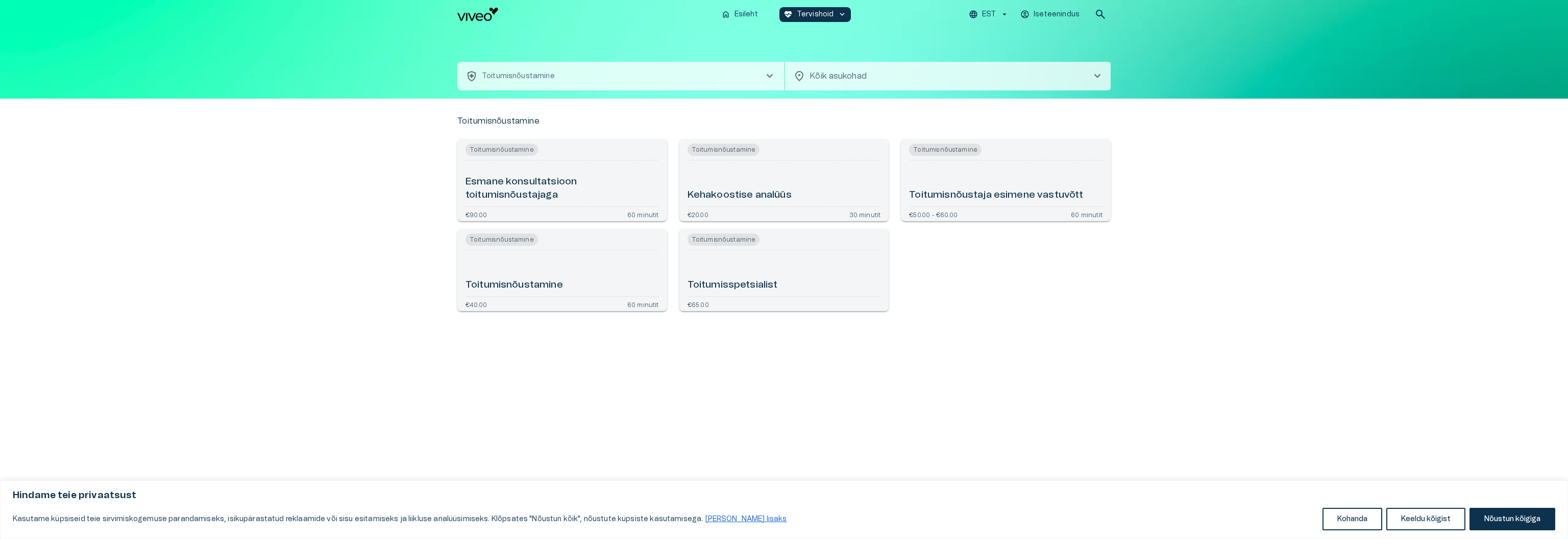
click at [472, 10] on img "Navigate to homepage" at bounding box center [477, 15] width 41 height 13
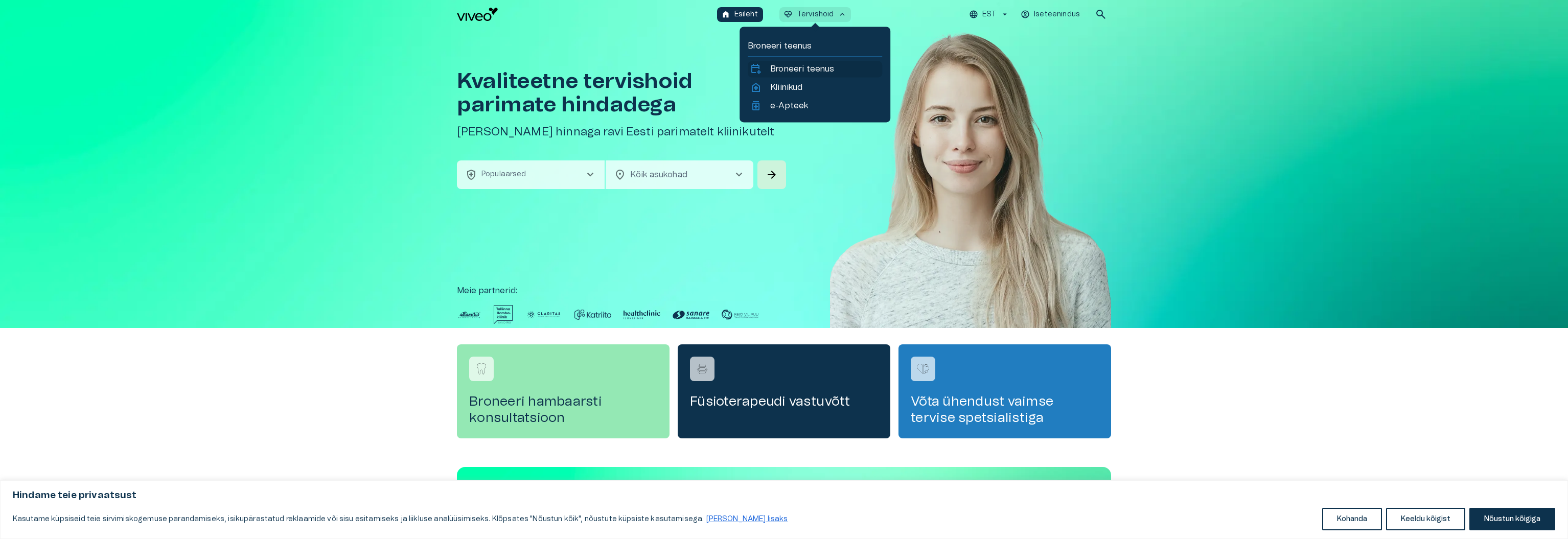
click at [781, 69] on p "Broneeri teenus" at bounding box center [802, 69] width 64 height 12
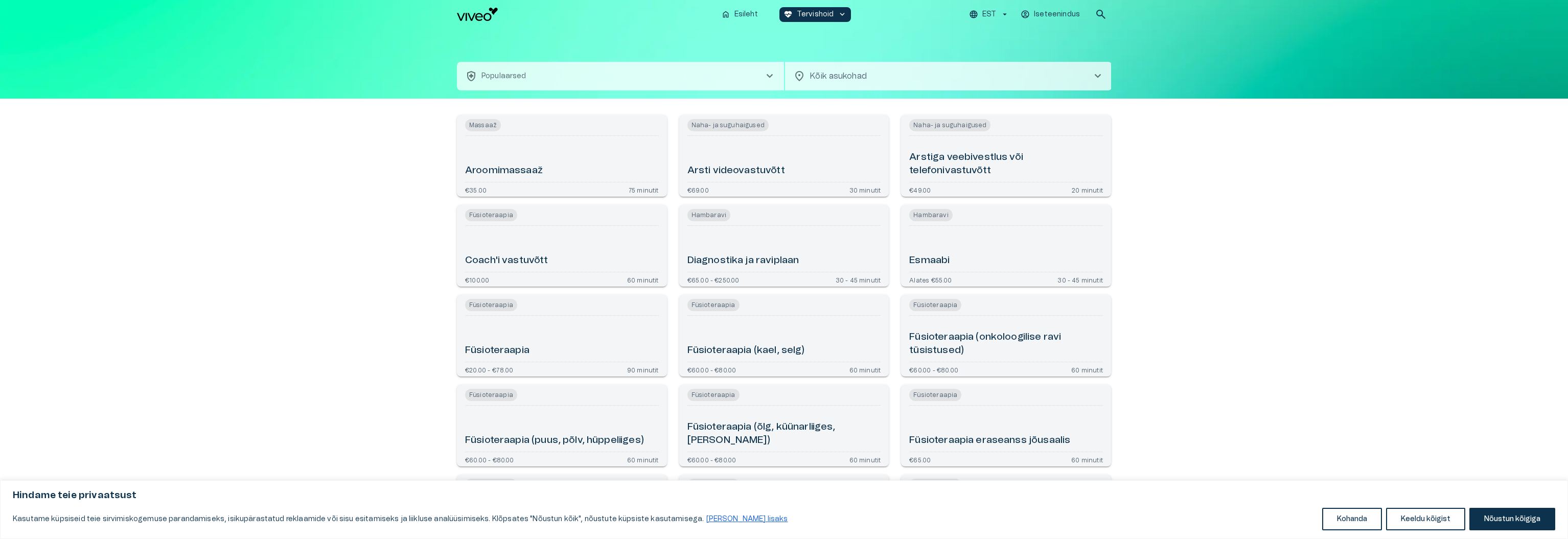
drag, startPoint x: 714, startPoint y: 213, endPoint x: 494, endPoint y: 305, distance: 238.5
